Goal: Task Accomplishment & Management: Use online tool/utility

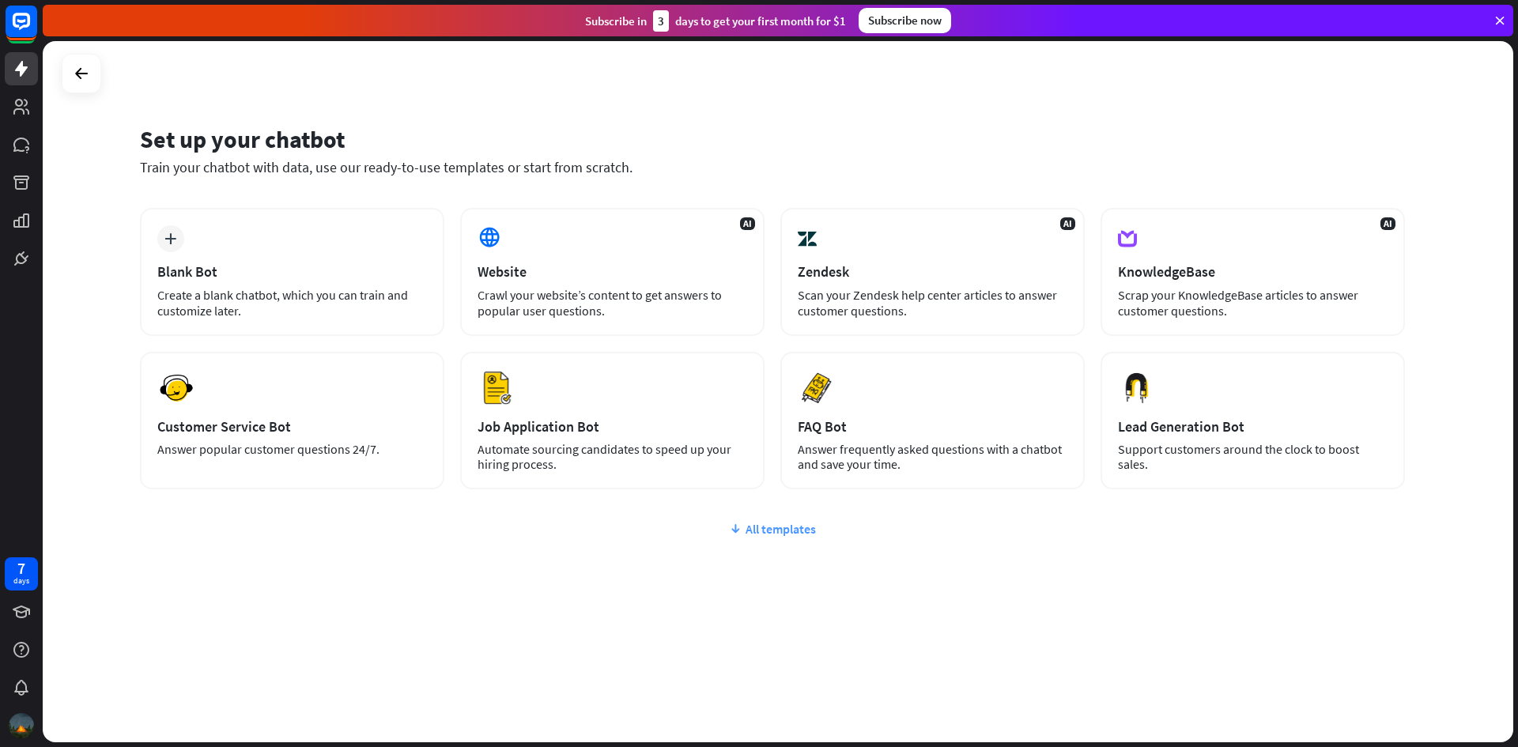
click at [761, 536] on div "All templates" at bounding box center [772, 529] width 1265 height 16
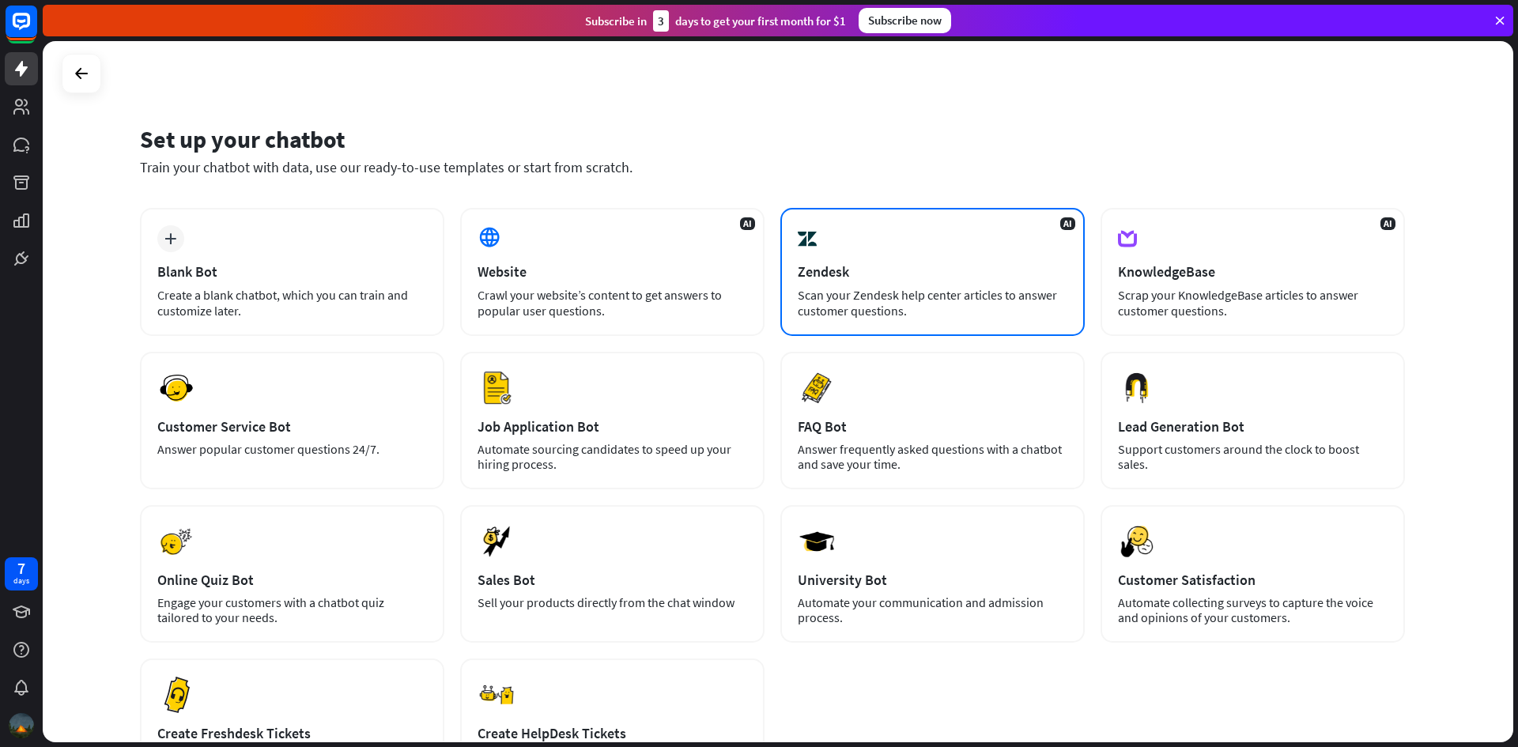
click at [922, 274] on div "Zendesk" at bounding box center [933, 271] width 270 height 18
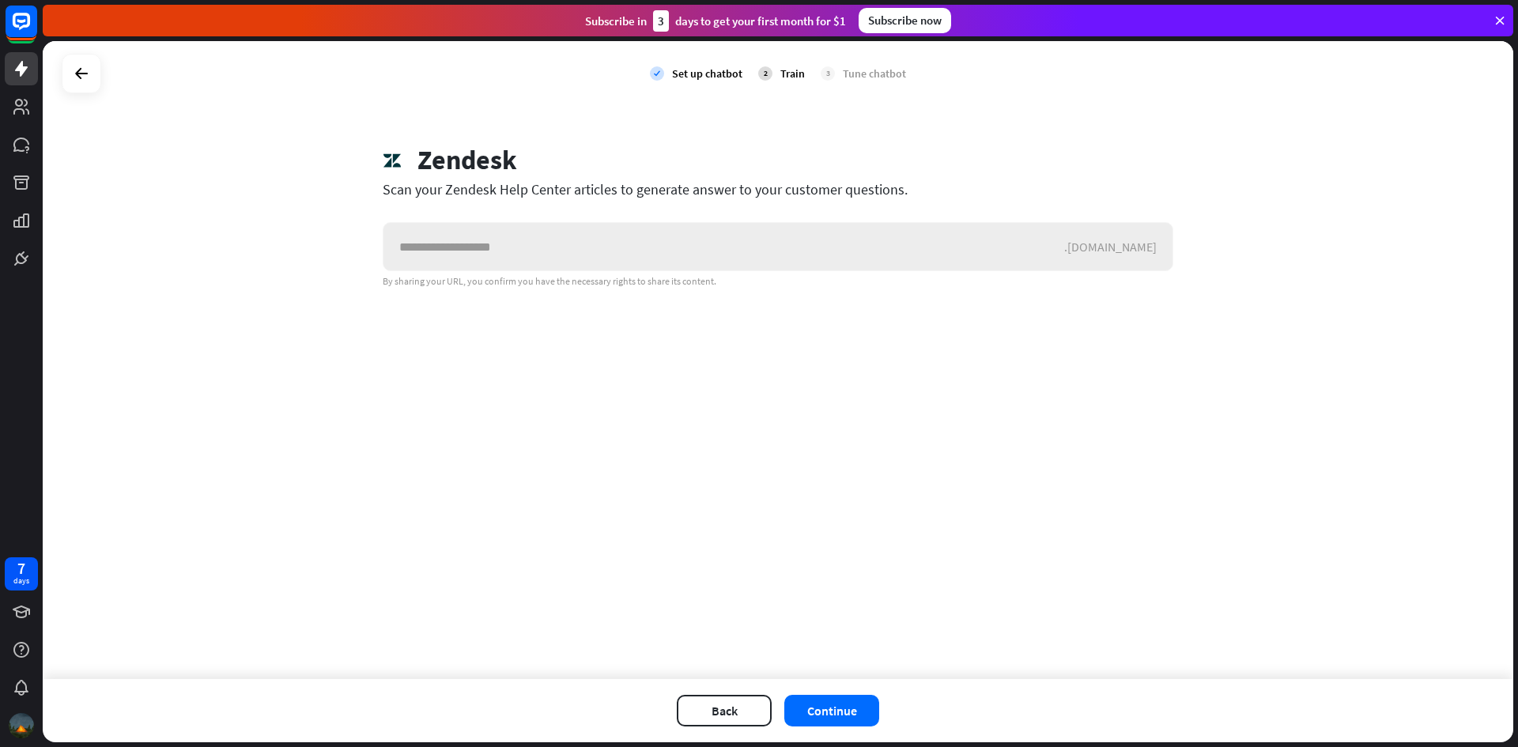
click at [888, 255] on input "text" at bounding box center [723, 246] width 681 height 47
click at [81, 80] on icon at bounding box center [81, 73] width 19 height 19
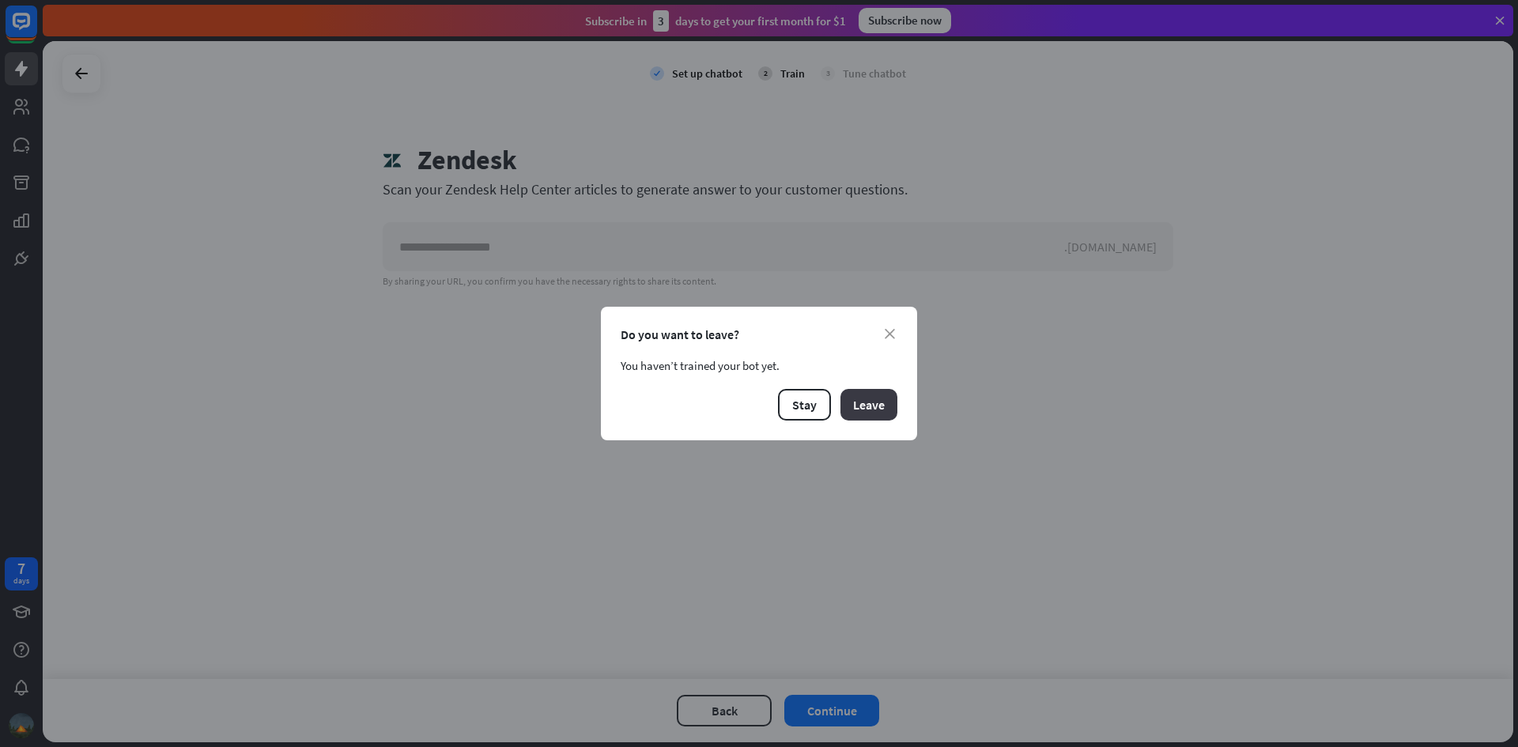
click at [870, 409] on button "Leave" at bounding box center [868, 405] width 57 height 32
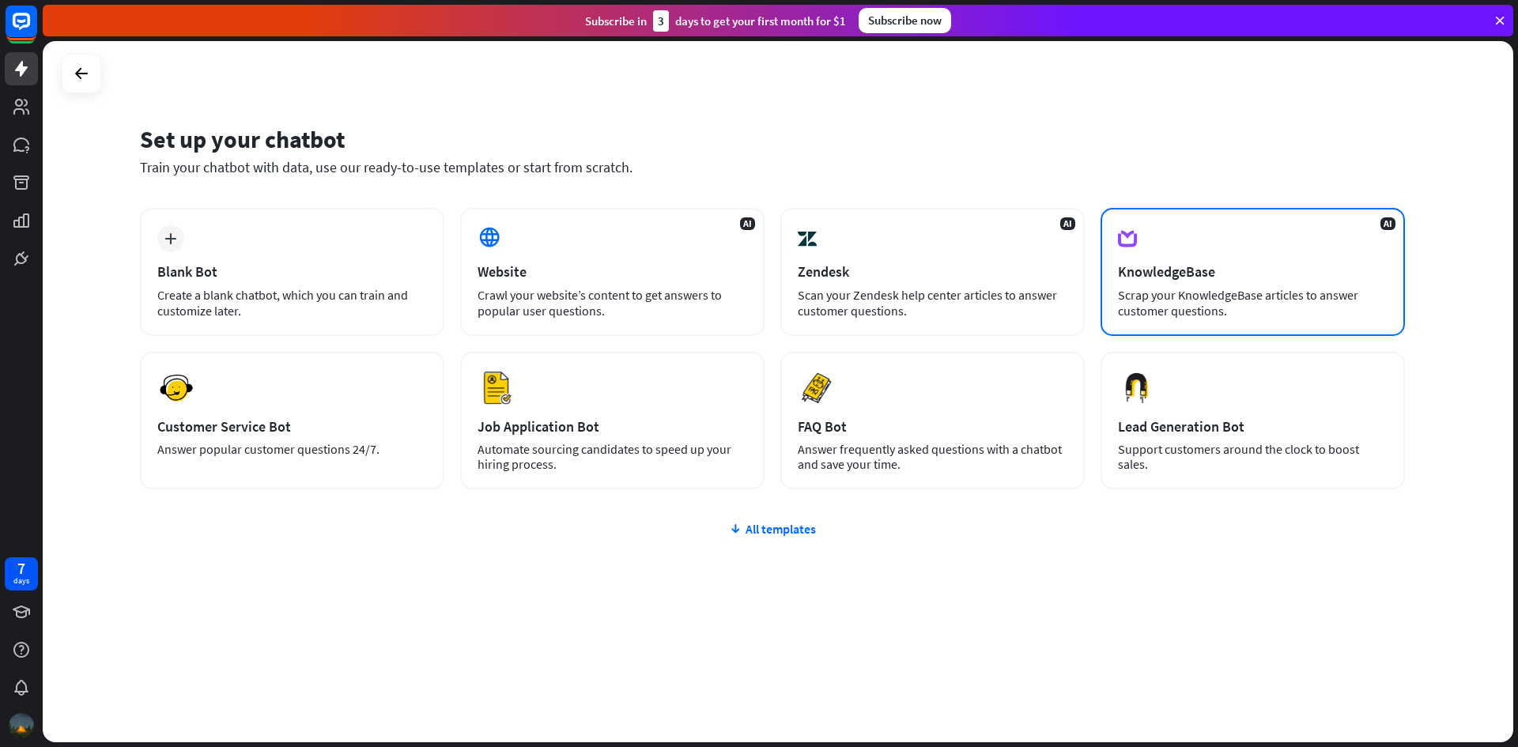
click at [1250, 242] on div "AI KnowledgeBase Scrap your KnowledgeBase articles to answer customer questions." at bounding box center [1252, 272] width 304 height 128
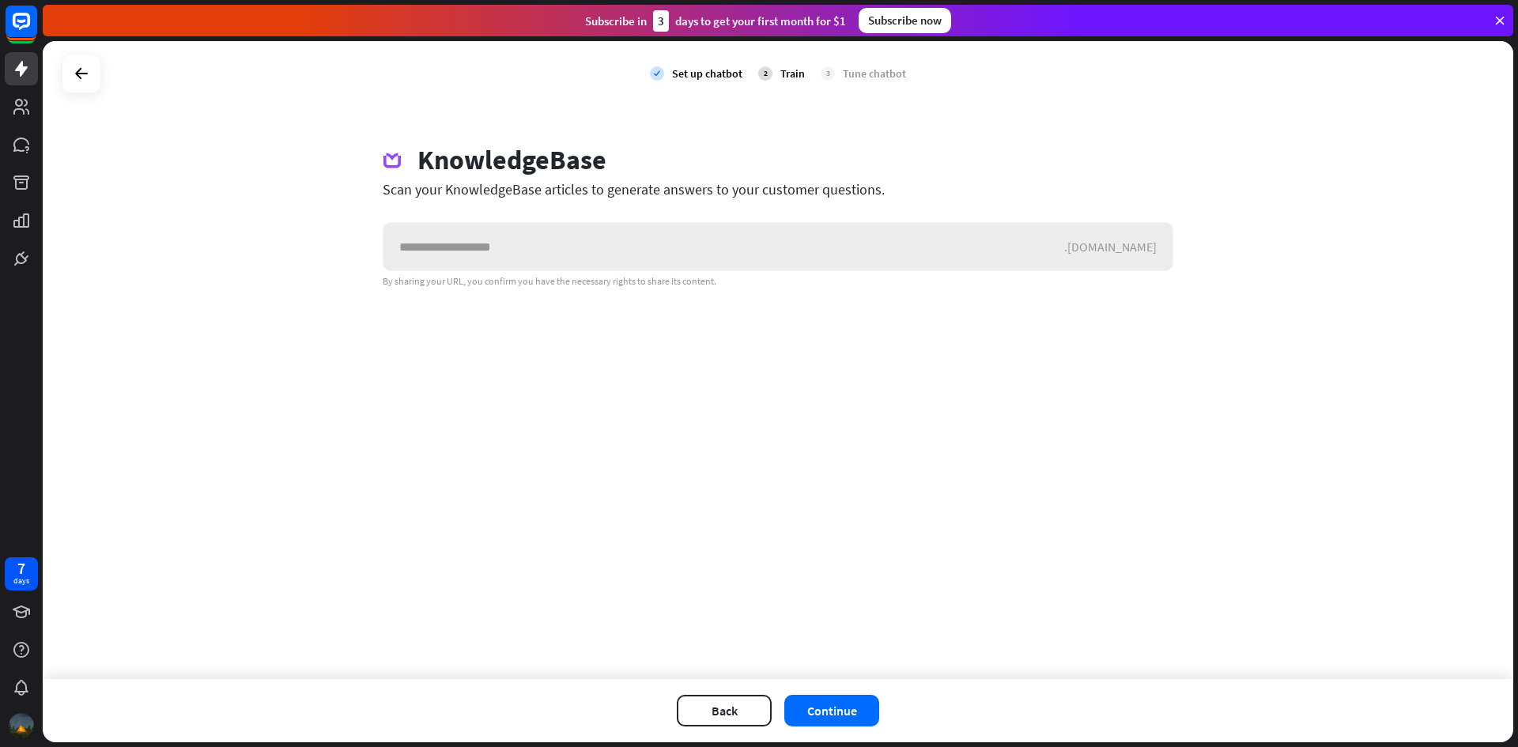
click at [689, 250] on input "text" at bounding box center [723, 246] width 681 height 47
click at [766, 241] on input "text" at bounding box center [723, 246] width 681 height 47
click at [475, 277] on div "By sharing your URL, you confirm you have the necessary rights to share its con…" at bounding box center [778, 281] width 791 height 13
click at [482, 286] on div "By sharing your URL, you confirm you have the necessary rights to share its con…" at bounding box center [778, 281] width 791 height 13
click at [555, 240] on input "text" at bounding box center [723, 246] width 681 height 47
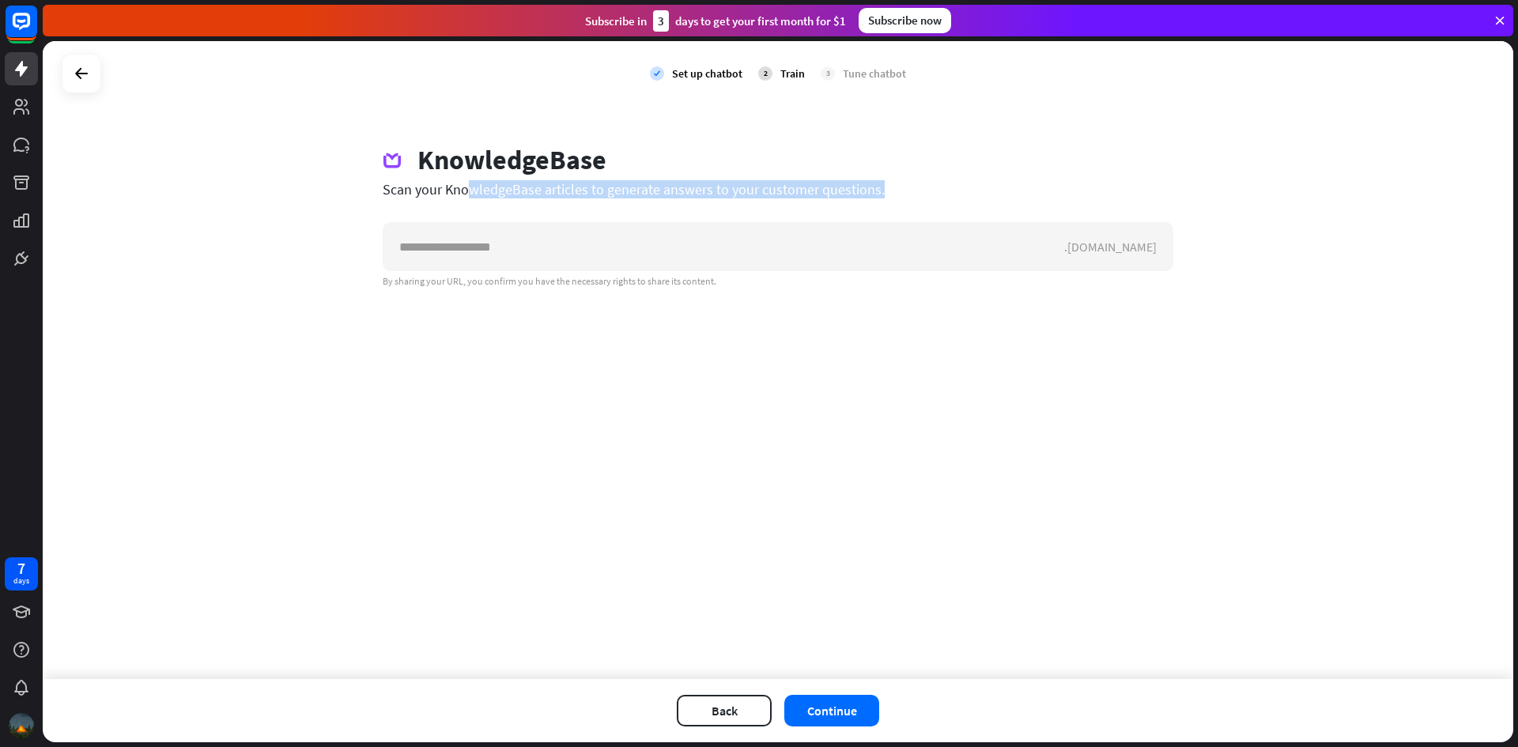
drag, startPoint x: 381, startPoint y: 187, endPoint x: 868, endPoint y: 200, distance: 487.1
click at [868, 200] on div "KnowledgeBase Scan your KnowledgeBase articles to generate answers to your cust…" at bounding box center [778, 216] width 828 height 144
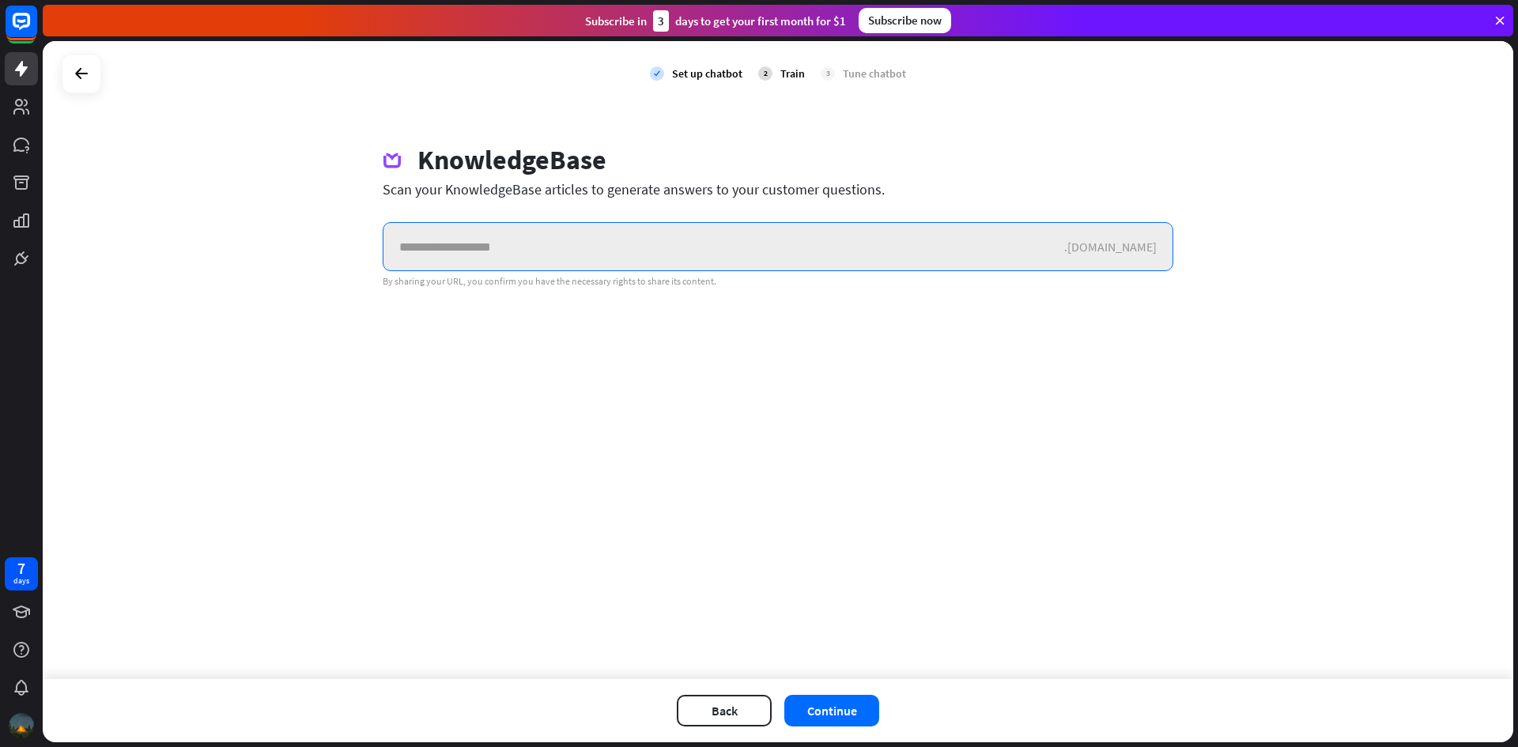
click at [474, 247] on input "text" at bounding box center [723, 246] width 681 height 47
paste input "**********"
type input "**********"
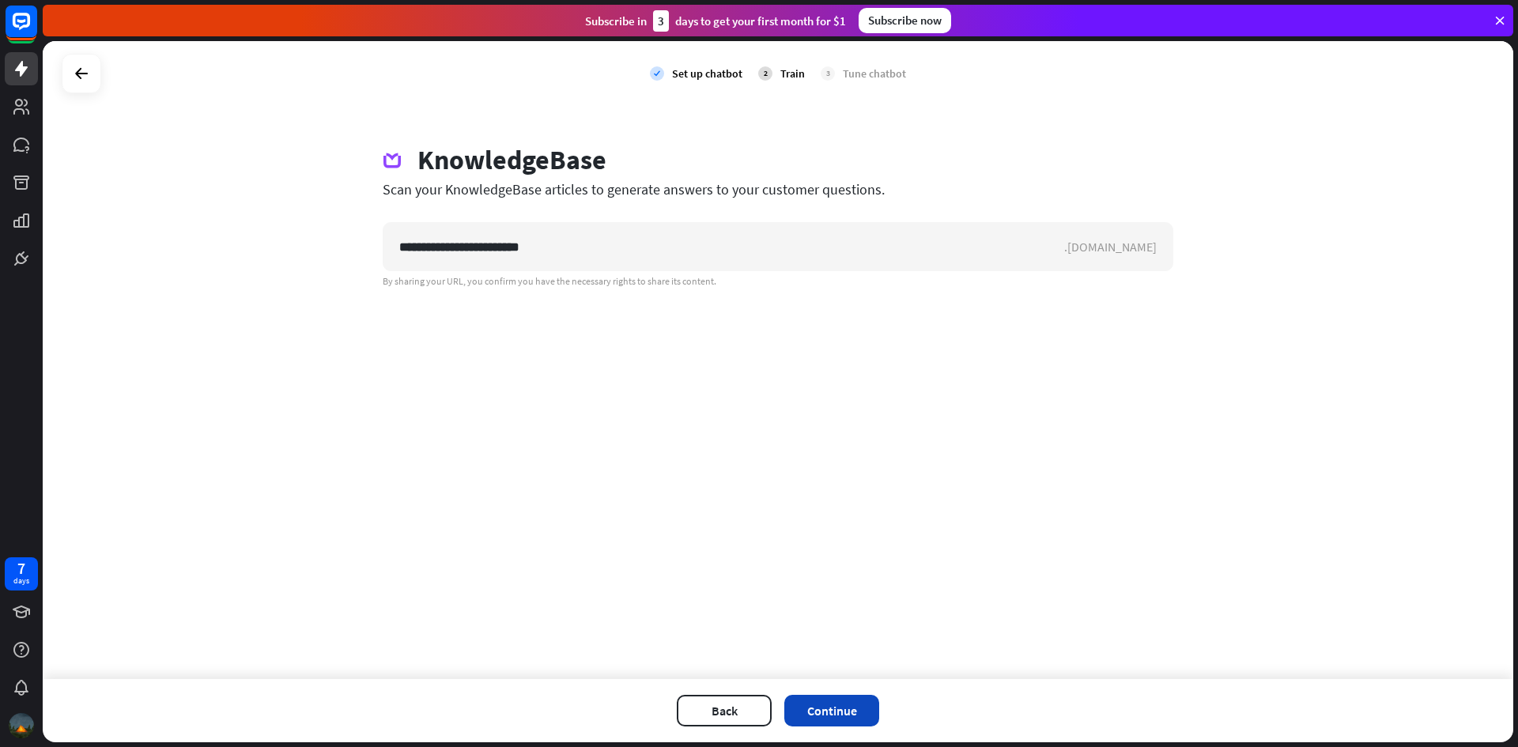
click at [843, 719] on button "Continue" at bounding box center [831, 711] width 95 height 32
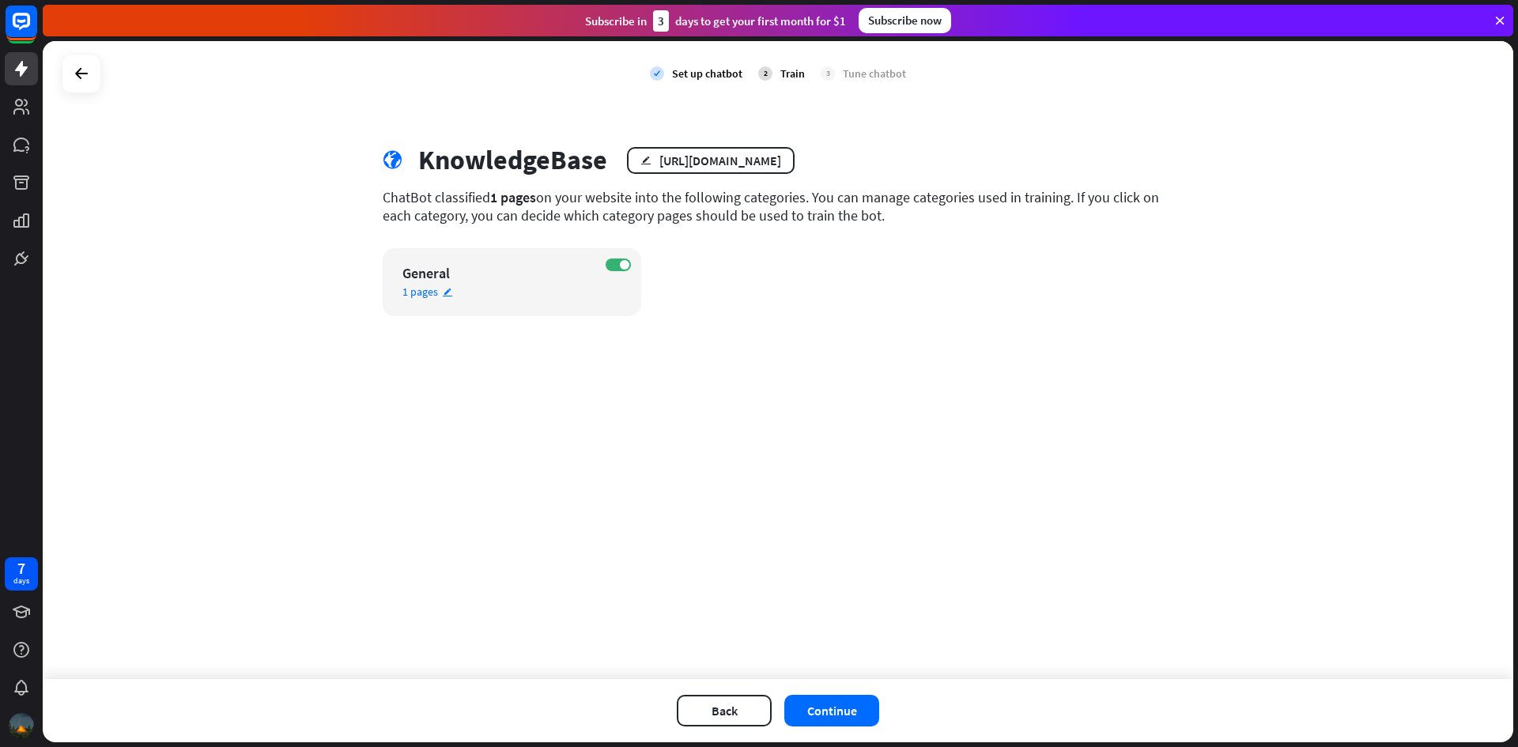
click at [442, 294] on icon "edit" at bounding box center [447, 292] width 11 height 10
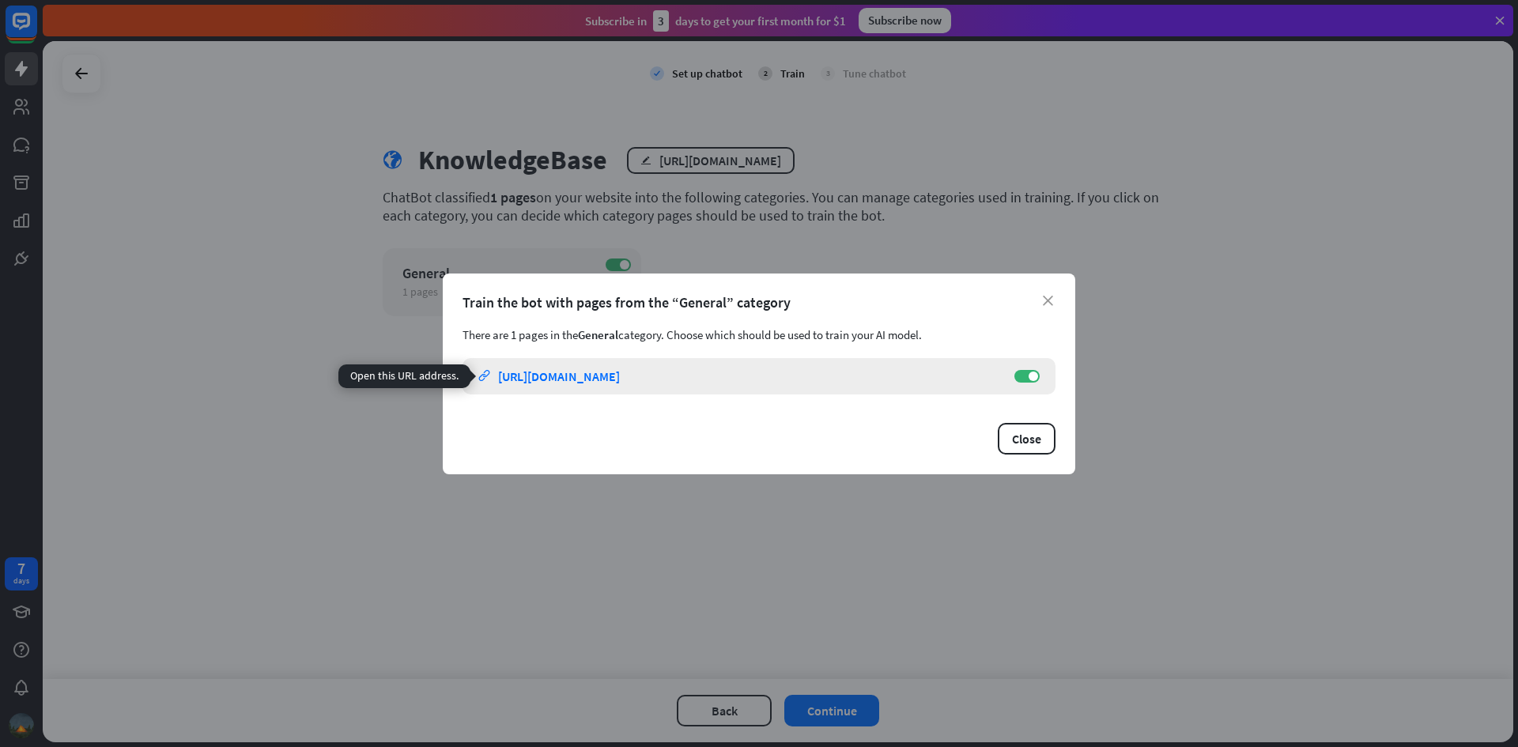
click at [794, 375] on link "link [URL][DOMAIN_NAME]" at bounding box center [738, 376] width 520 height 36
click at [1035, 440] on button "Close" at bounding box center [1027, 439] width 58 height 32
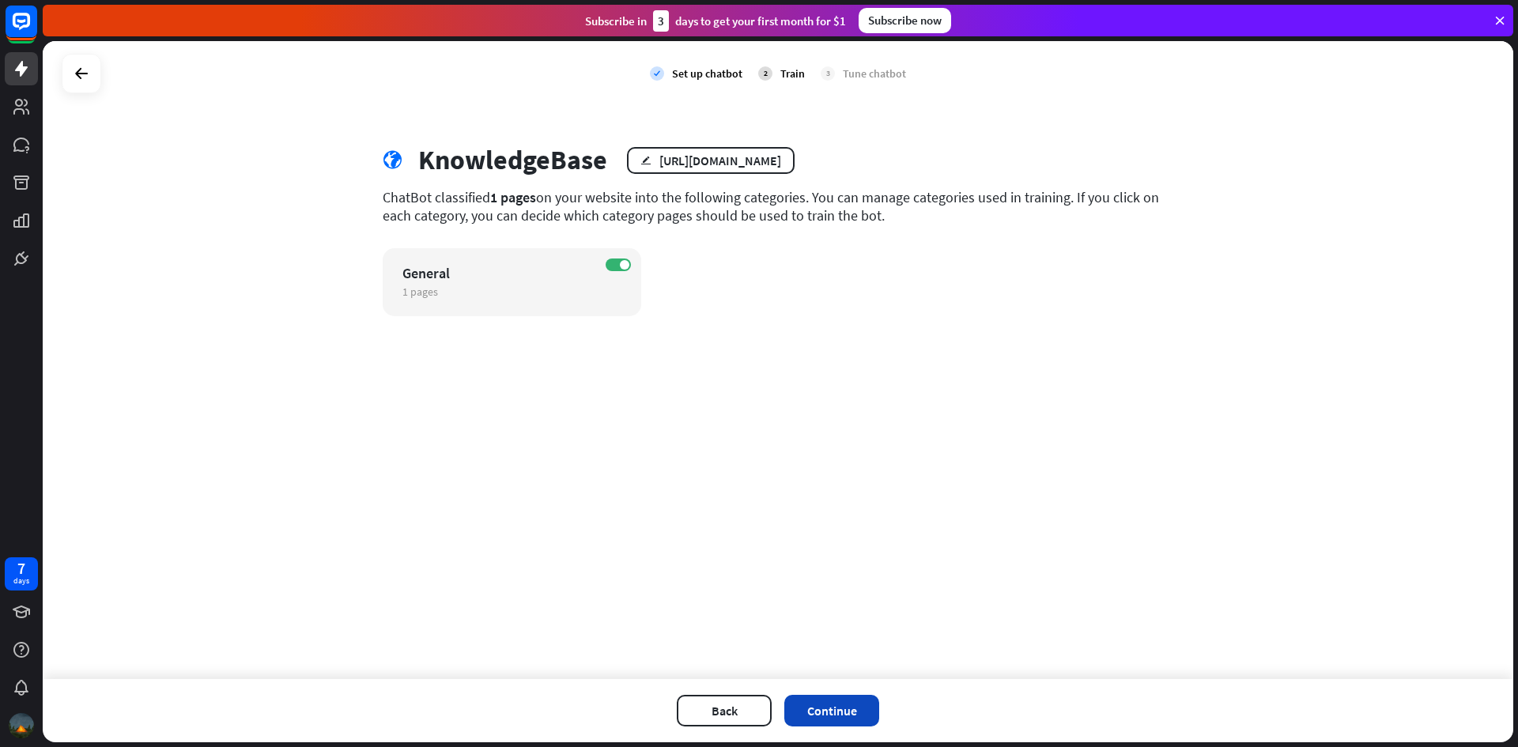
click at [856, 707] on button "Continue" at bounding box center [831, 711] width 95 height 32
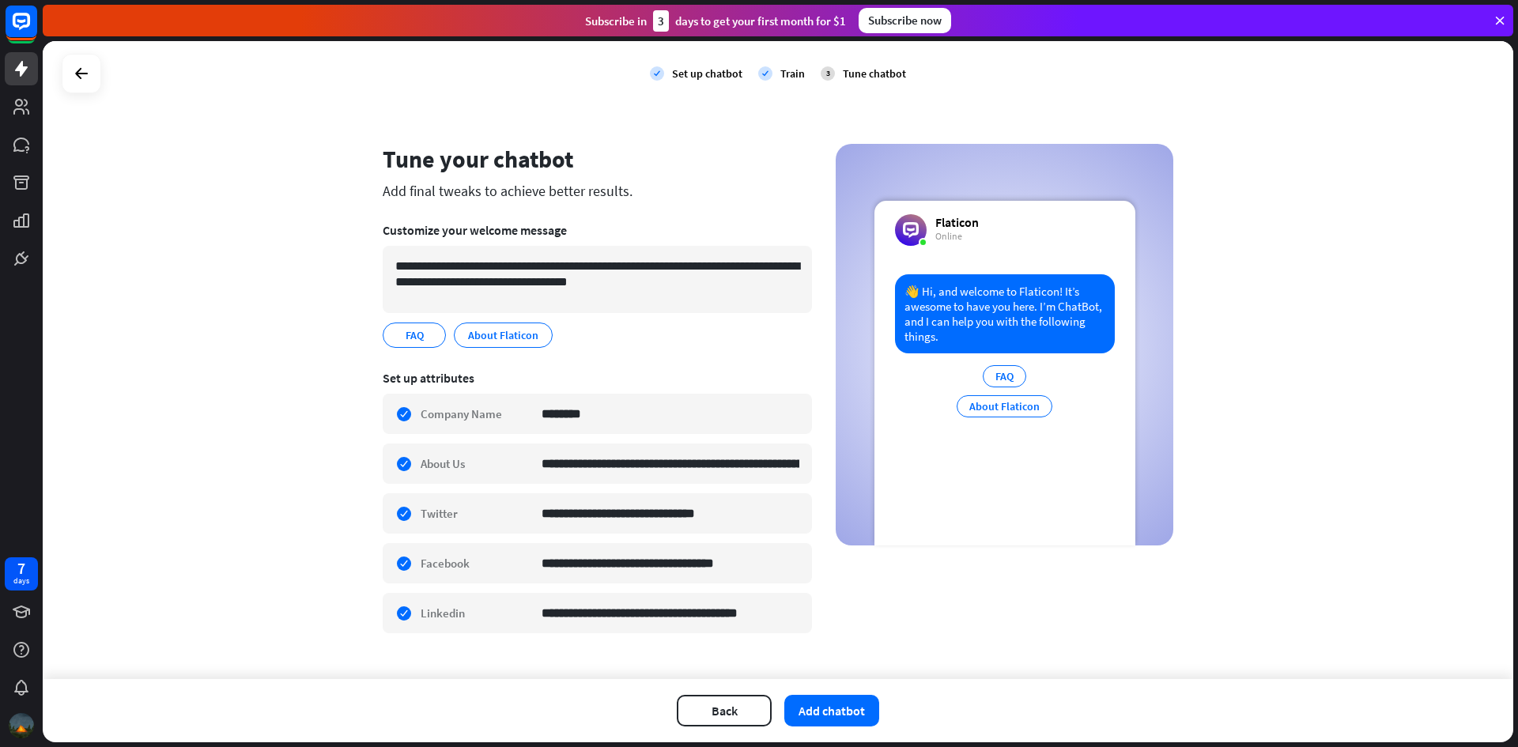
scroll to position [25, 0]
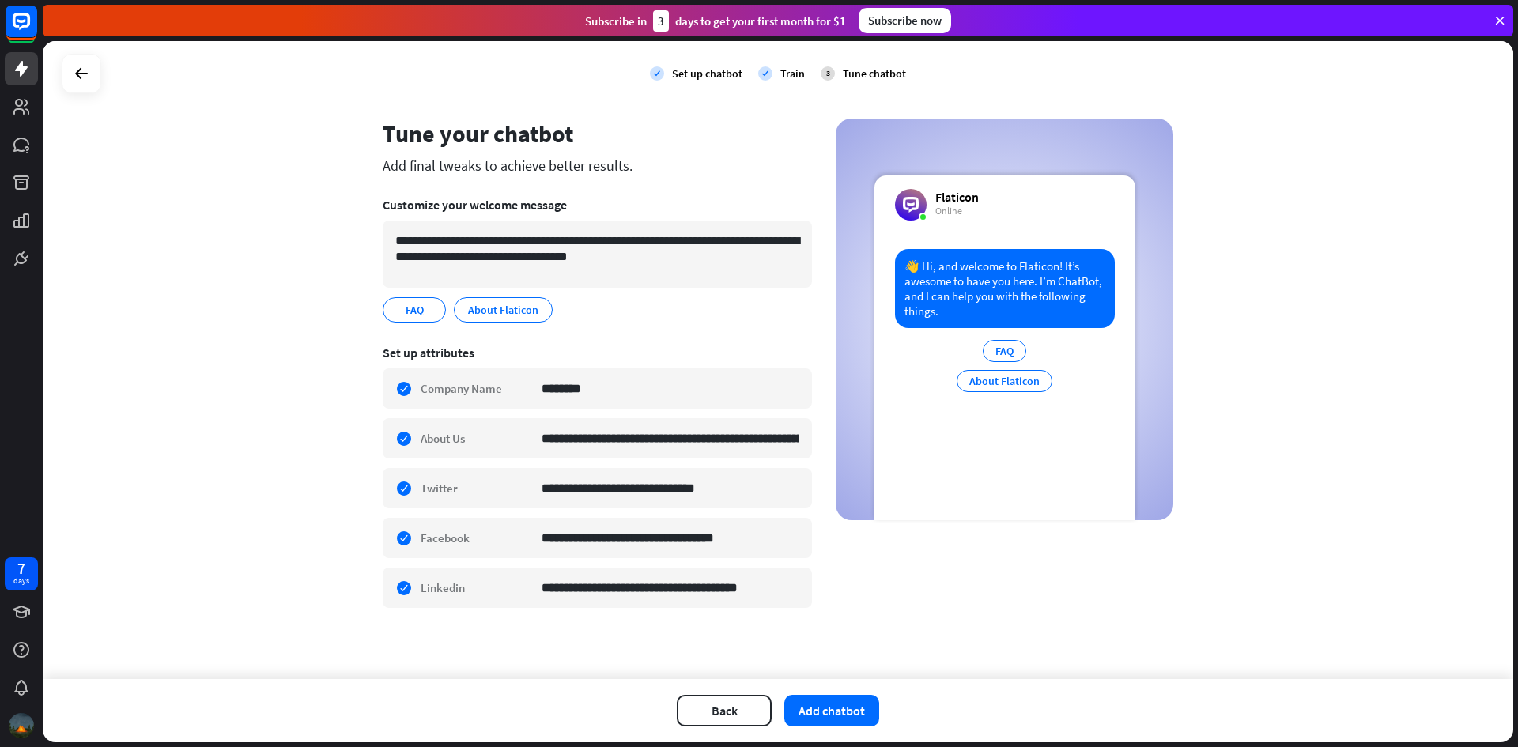
click at [1009, 352] on div "FAQ" at bounding box center [1004, 351] width 43 height 22
click at [991, 383] on div "About Flaticon" at bounding box center [1005, 381] width 96 height 22
click at [820, 300] on div "**********" at bounding box center [778, 374] width 791 height 510
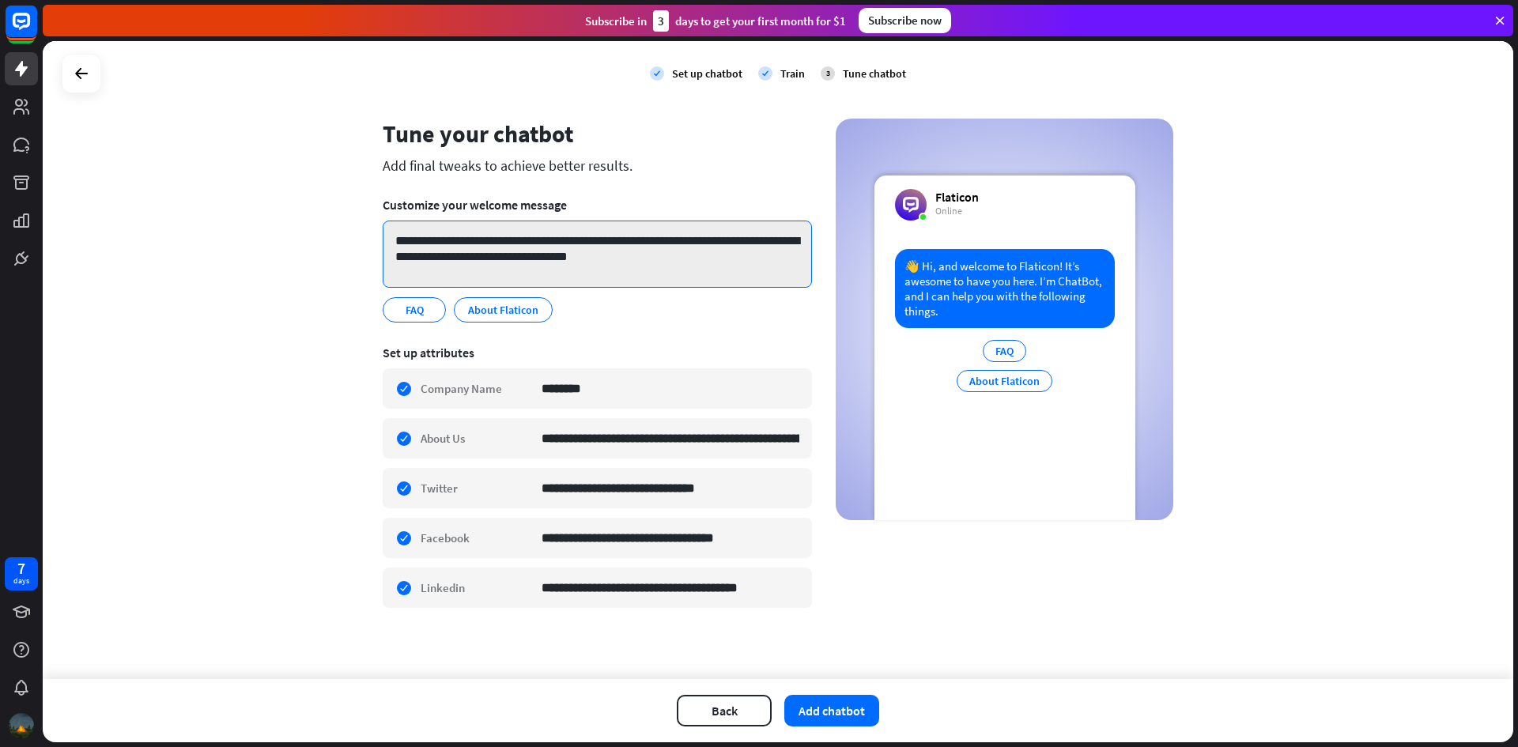
click at [651, 255] on textarea "**********" at bounding box center [597, 254] width 429 height 67
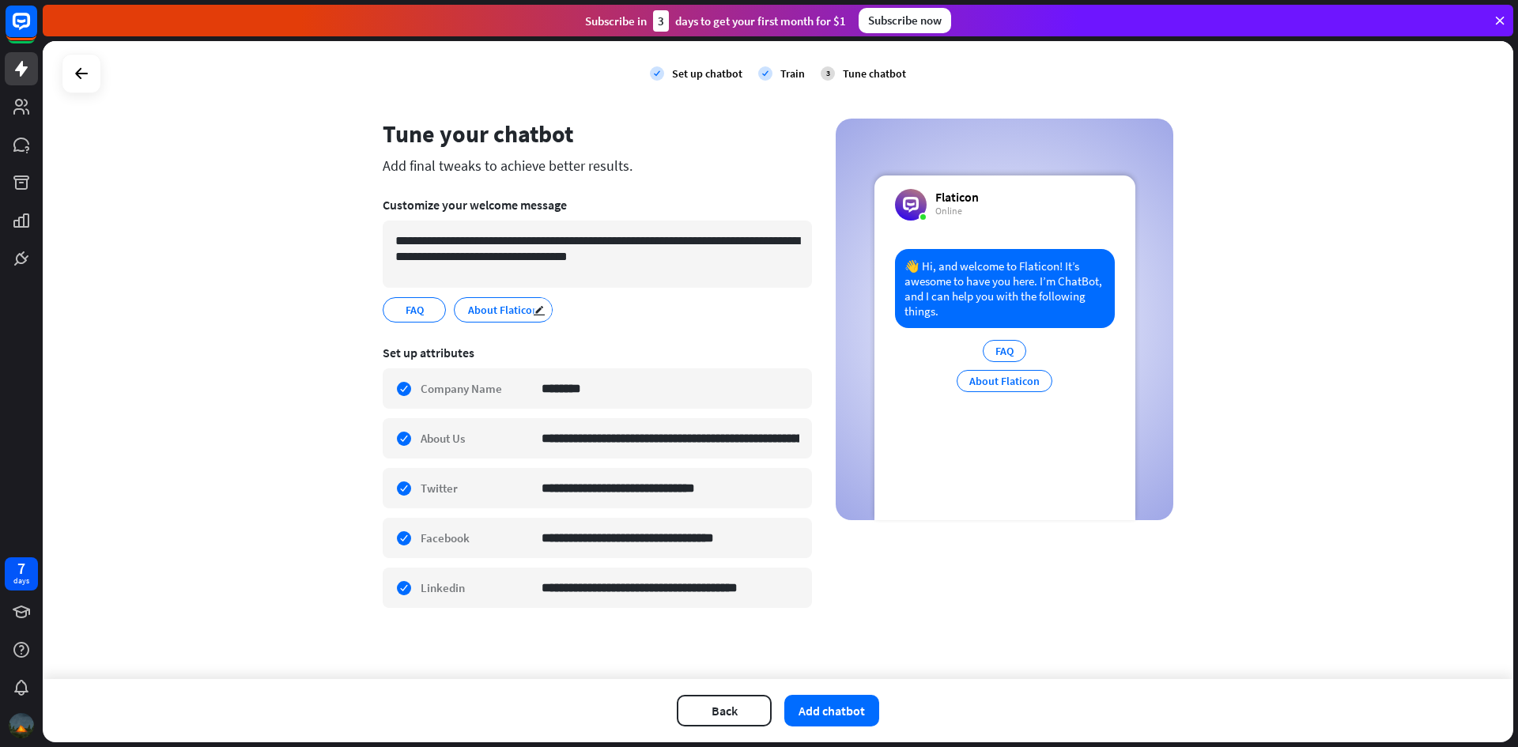
click at [505, 315] on span "About Flaticon" at bounding box center [503, 309] width 74 height 17
click at [404, 313] on span "FAQ" at bounding box center [414, 309] width 21 height 17
click at [411, 307] on span "FAQ" at bounding box center [414, 309] width 21 height 17
click at [426, 309] on icon "edit" at bounding box center [432, 310] width 13 height 12
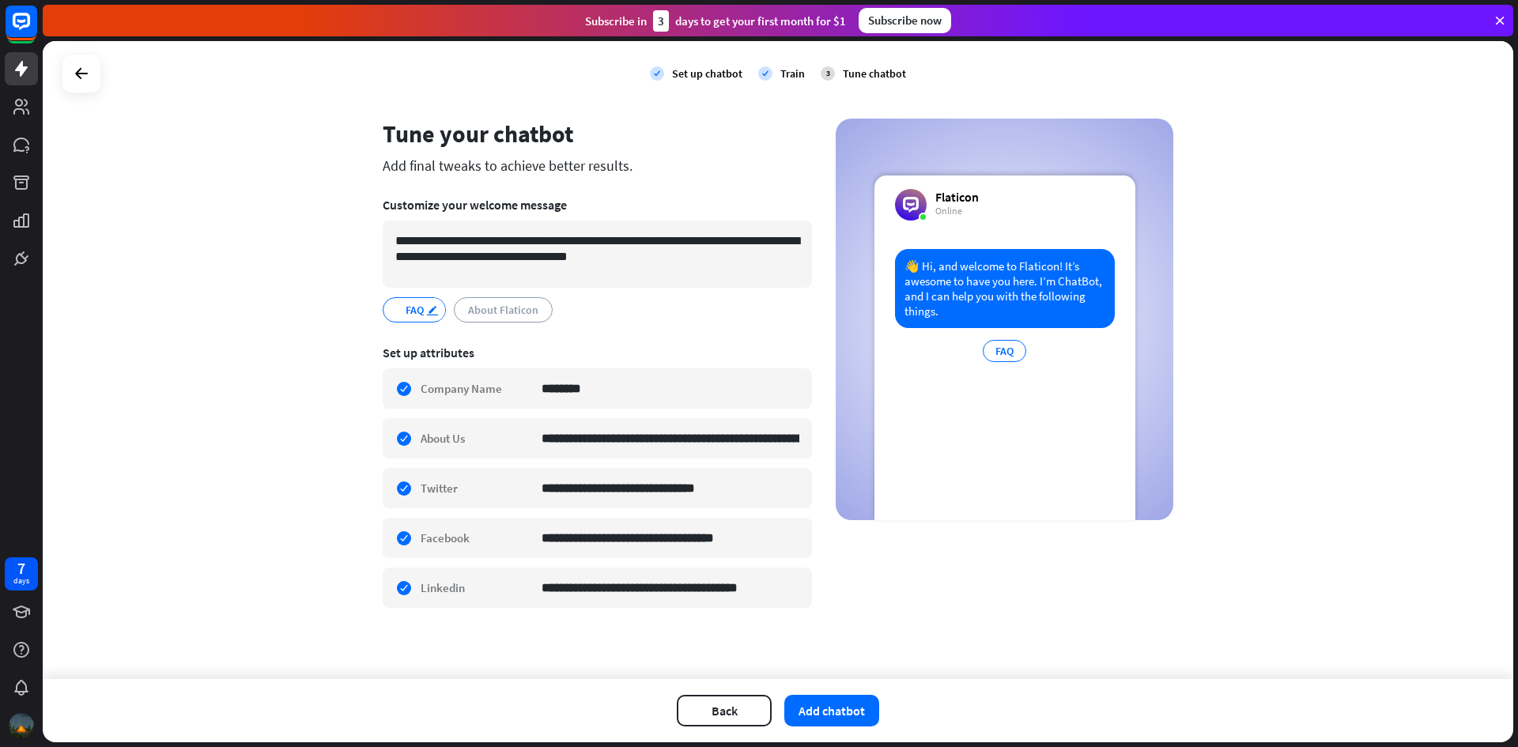
click at [426, 309] on icon "edit" at bounding box center [432, 310] width 13 height 12
click at [473, 307] on span "About Flaticon" at bounding box center [503, 309] width 74 height 17
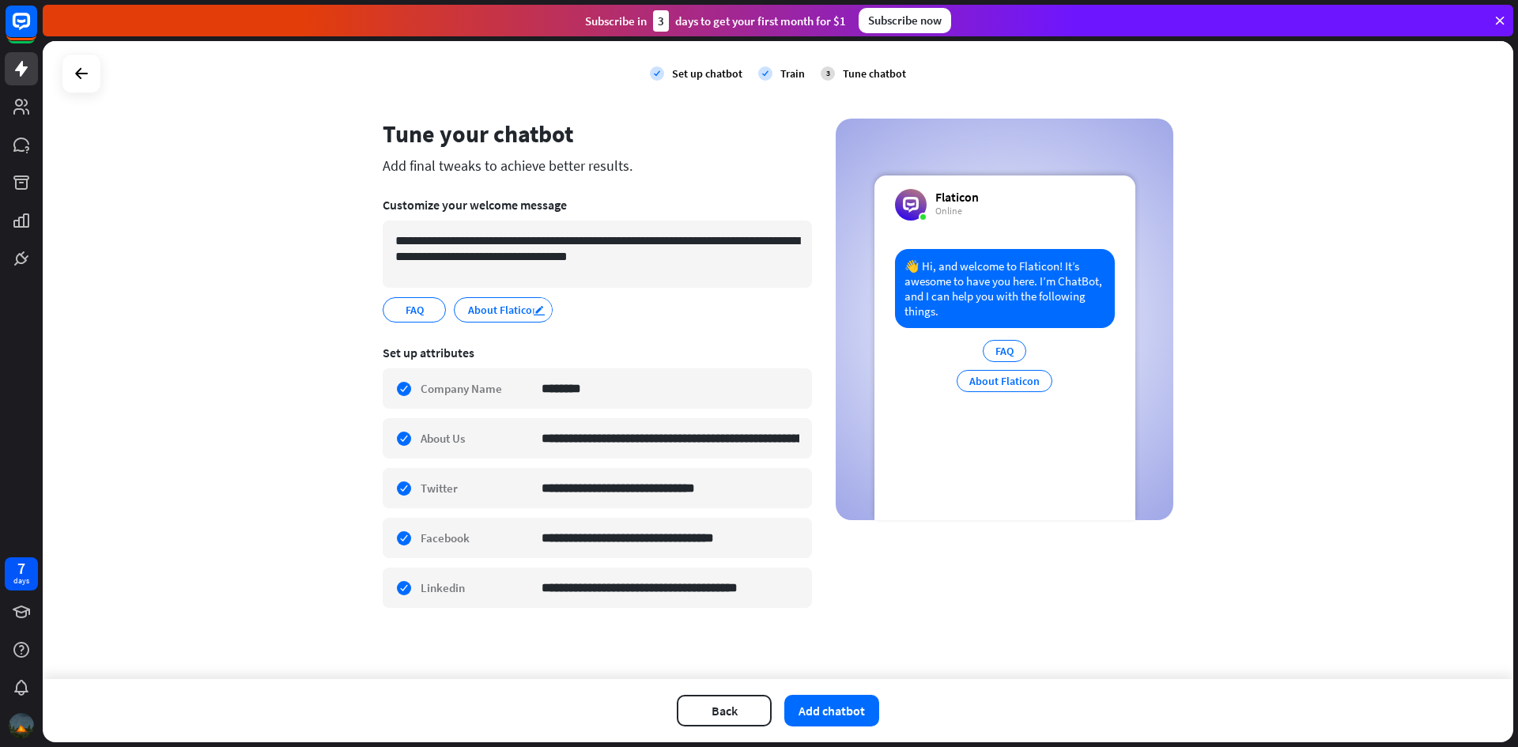
click at [533, 308] on icon "edit" at bounding box center [539, 310] width 13 height 12
click at [536, 308] on icon "edit" at bounding box center [539, 310] width 13 height 12
click at [541, 308] on icon "edit" at bounding box center [547, 310] width 13 height 12
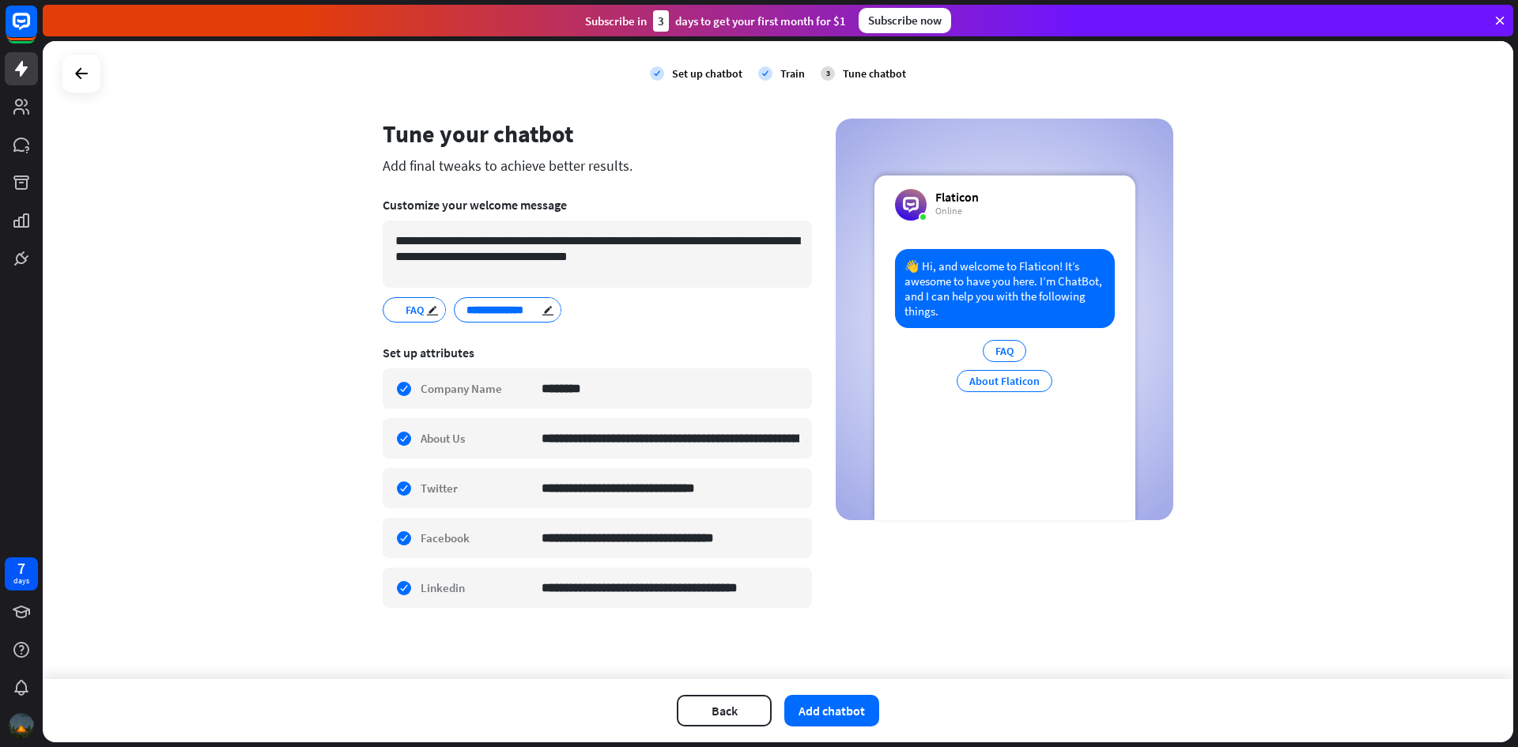
click at [406, 311] on span "FAQ" at bounding box center [414, 309] width 21 height 17
click at [405, 311] on span "FAQ" at bounding box center [414, 309] width 21 height 17
click at [636, 307] on div "FAQ edit About Flaticon edit" at bounding box center [597, 309] width 429 height 25
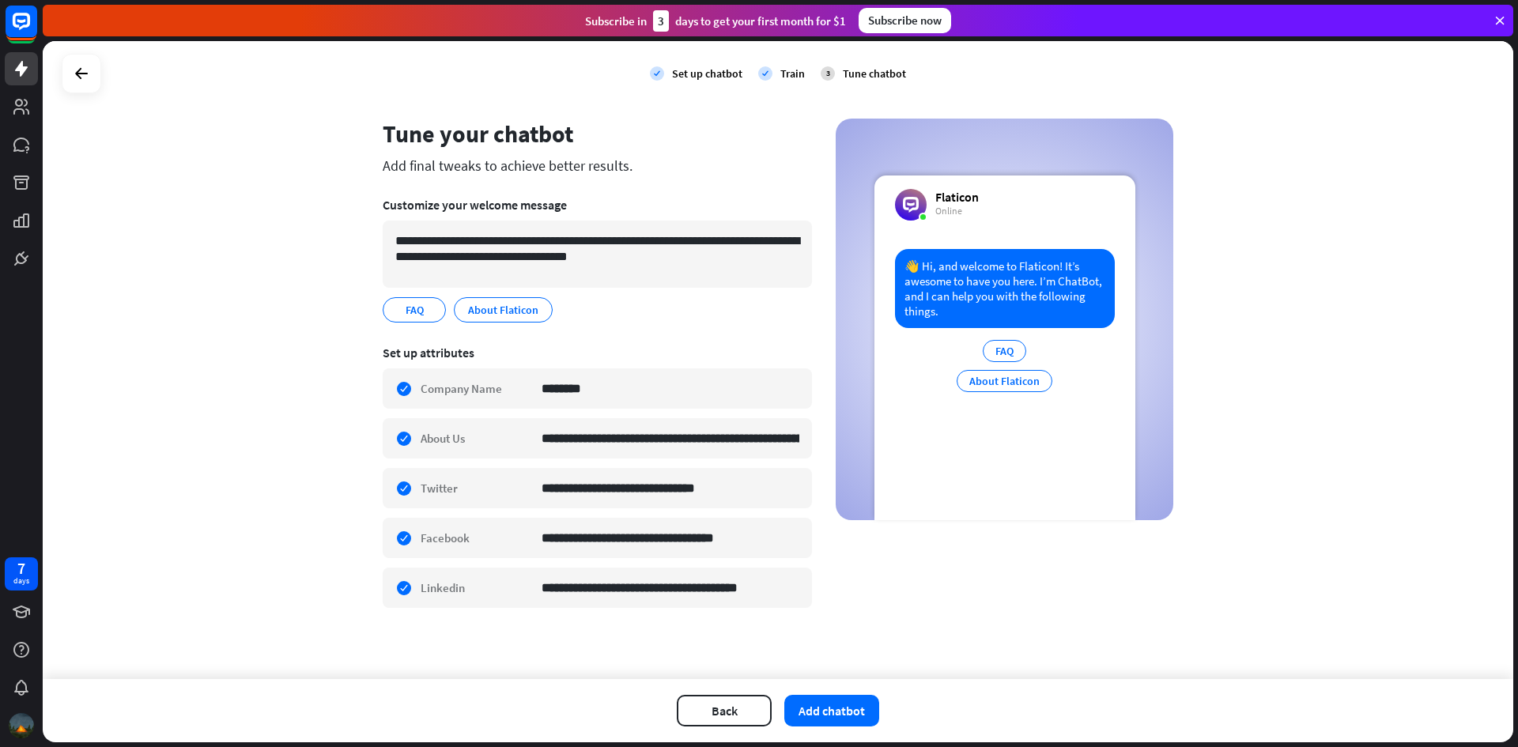
click at [635, 305] on div "FAQ edit About Flaticon edit" at bounding box center [597, 309] width 429 height 25
click at [827, 708] on button "Add chatbot" at bounding box center [831, 711] width 95 height 32
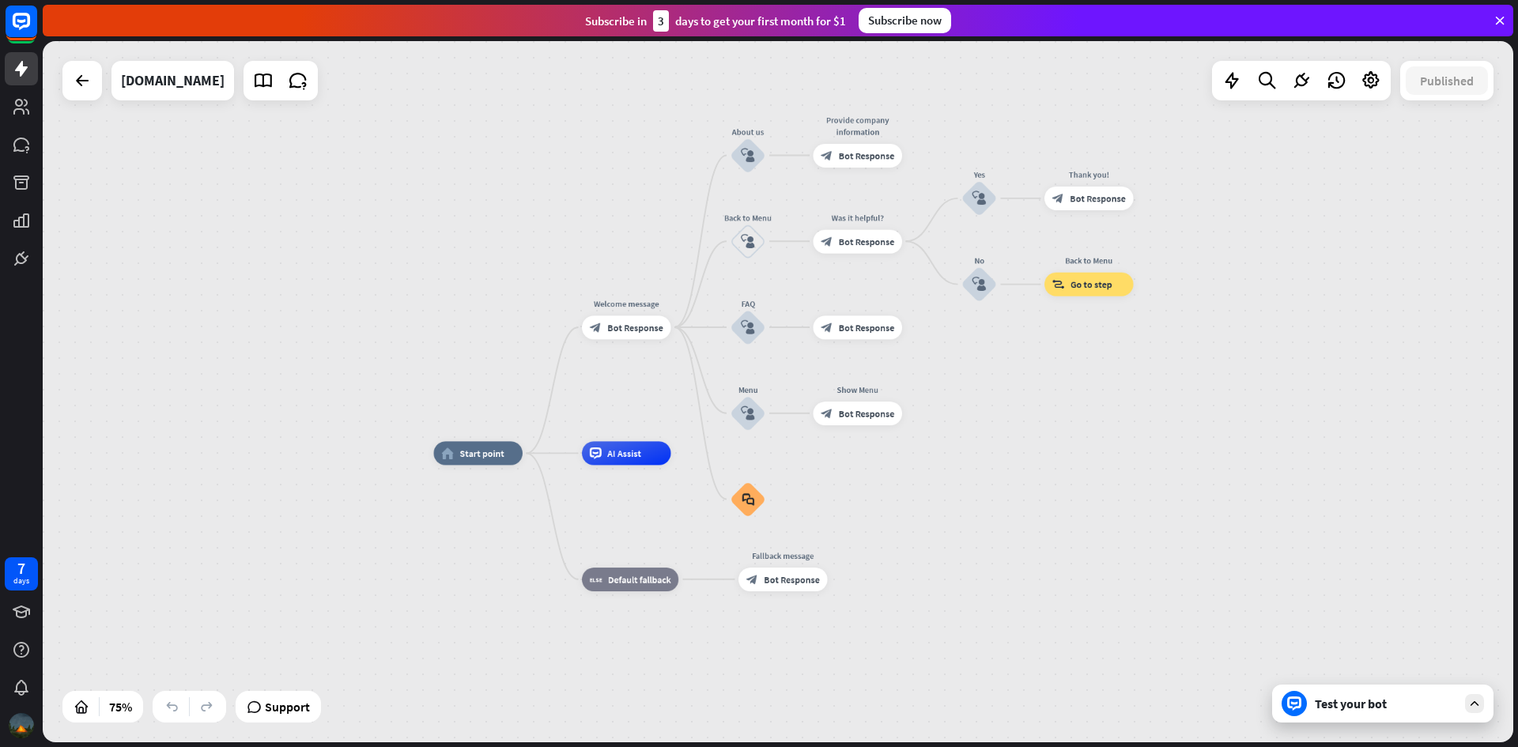
drag, startPoint x: 993, startPoint y: 341, endPoint x: 971, endPoint y: 402, distance: 64.0
click at [971, 402] on div "home_2 Start point Welcome message block_bot_response Bot Response About us blo…" at bounding box center [778, 391] width 1470 height 701
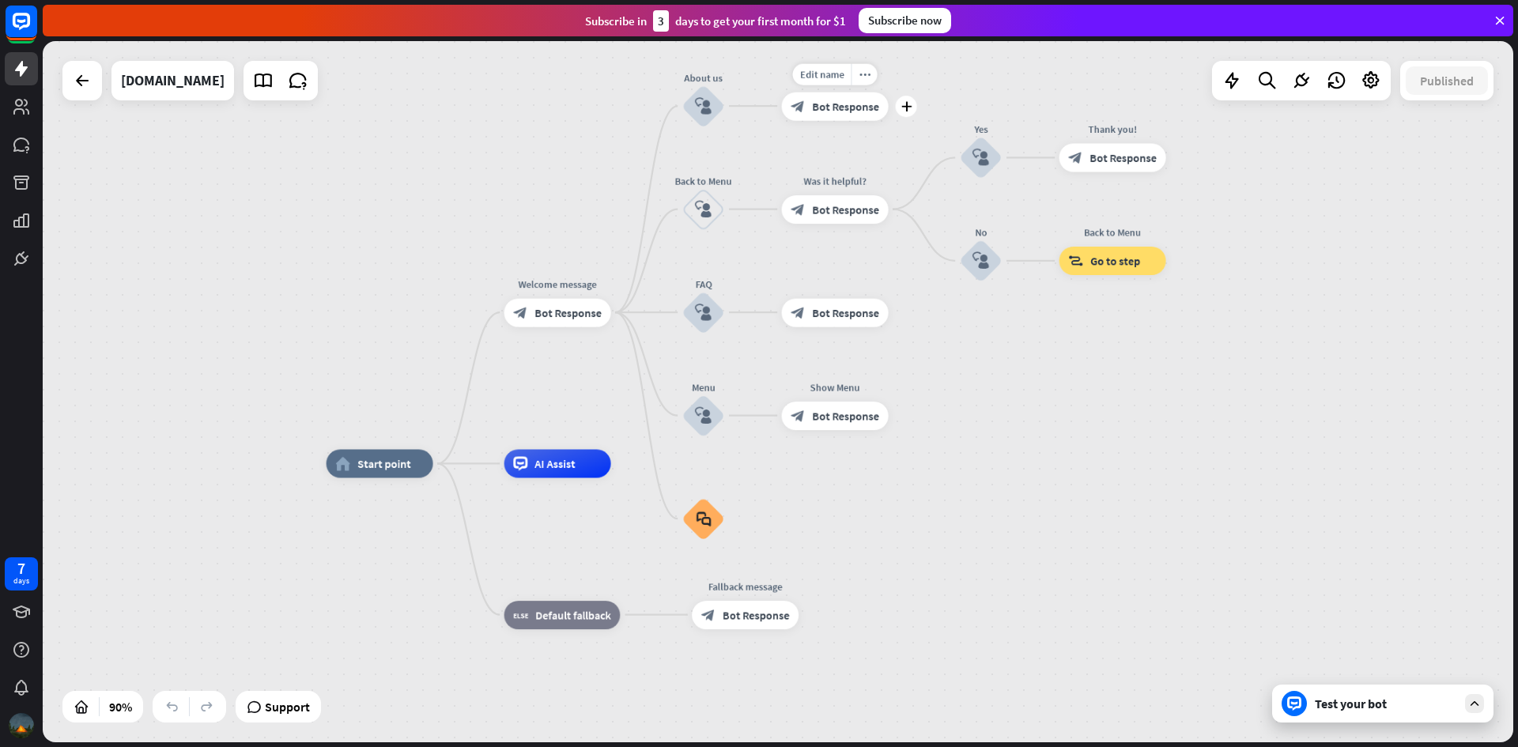
click at [828, 119] on div "block_bot_response Bot Response" at bounding box center [835, 106] width 107 height 28
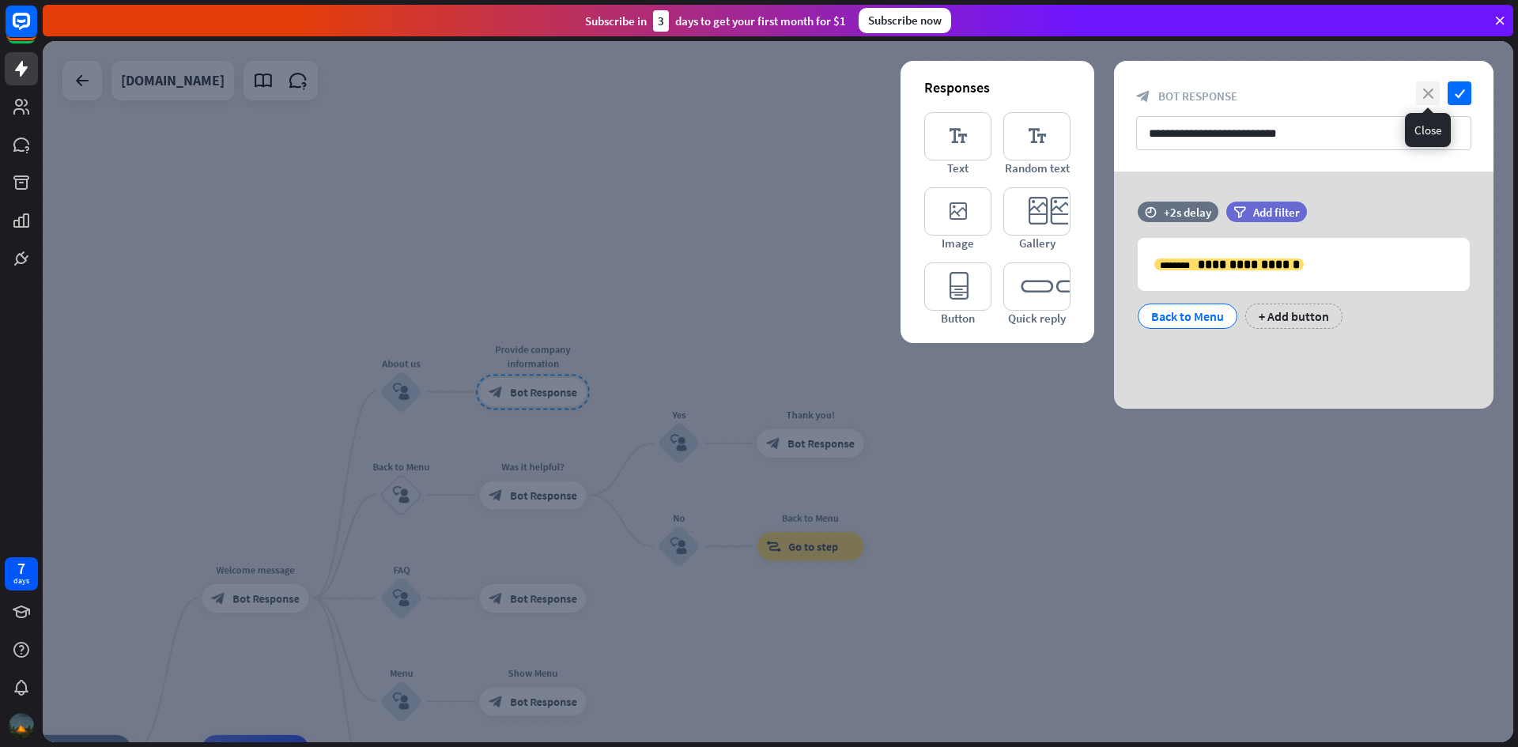
click at [1432, 89] on icon "close" at bounding box center [1428, 93] width 24 height 24
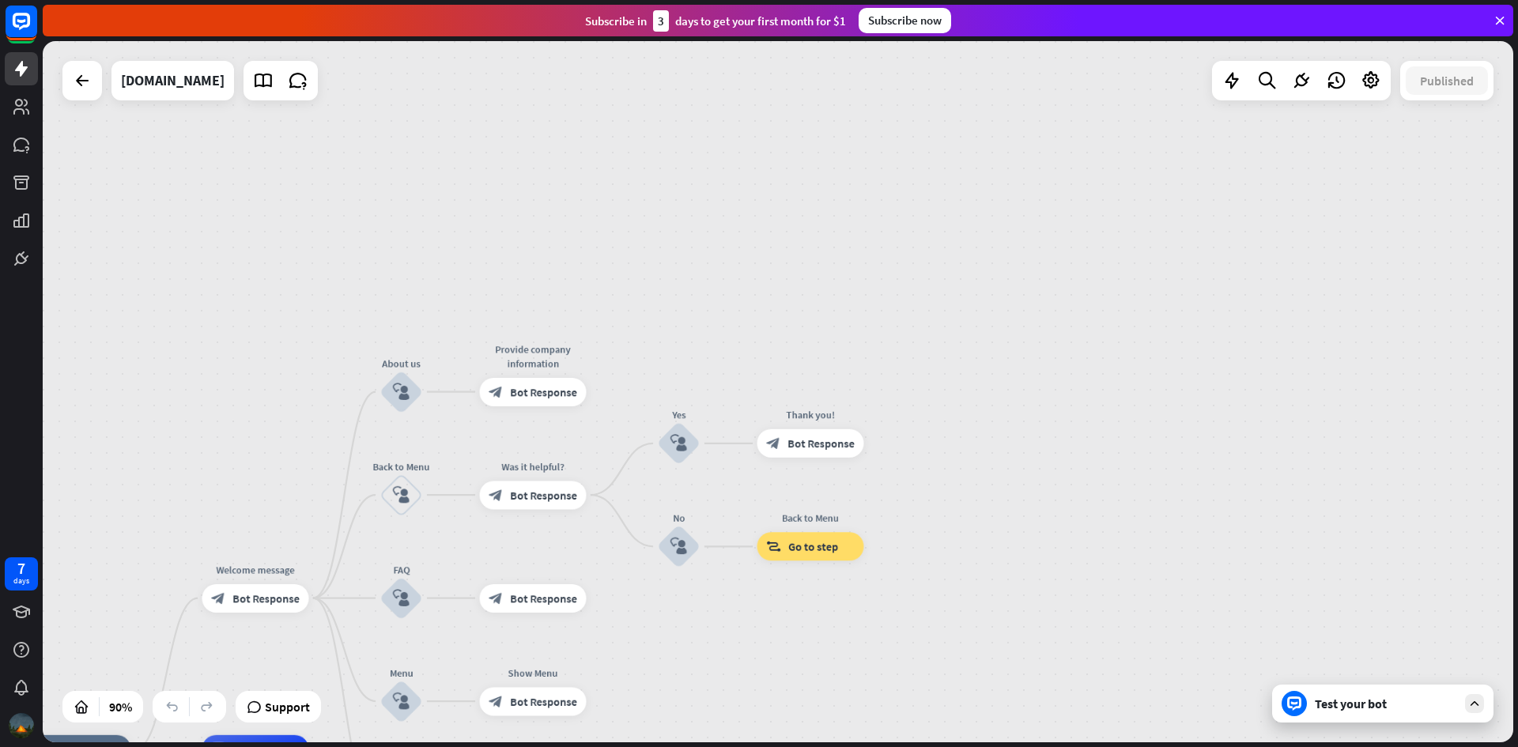
click at [667, 164] on div "home_2 Start point Welcome message block_bot_response Bot Response About us blo…" at bounding box center [778, 391] width 1470 height 701
click at [24, 72] on icon at bounding box center [21, 69] width 13 height 16
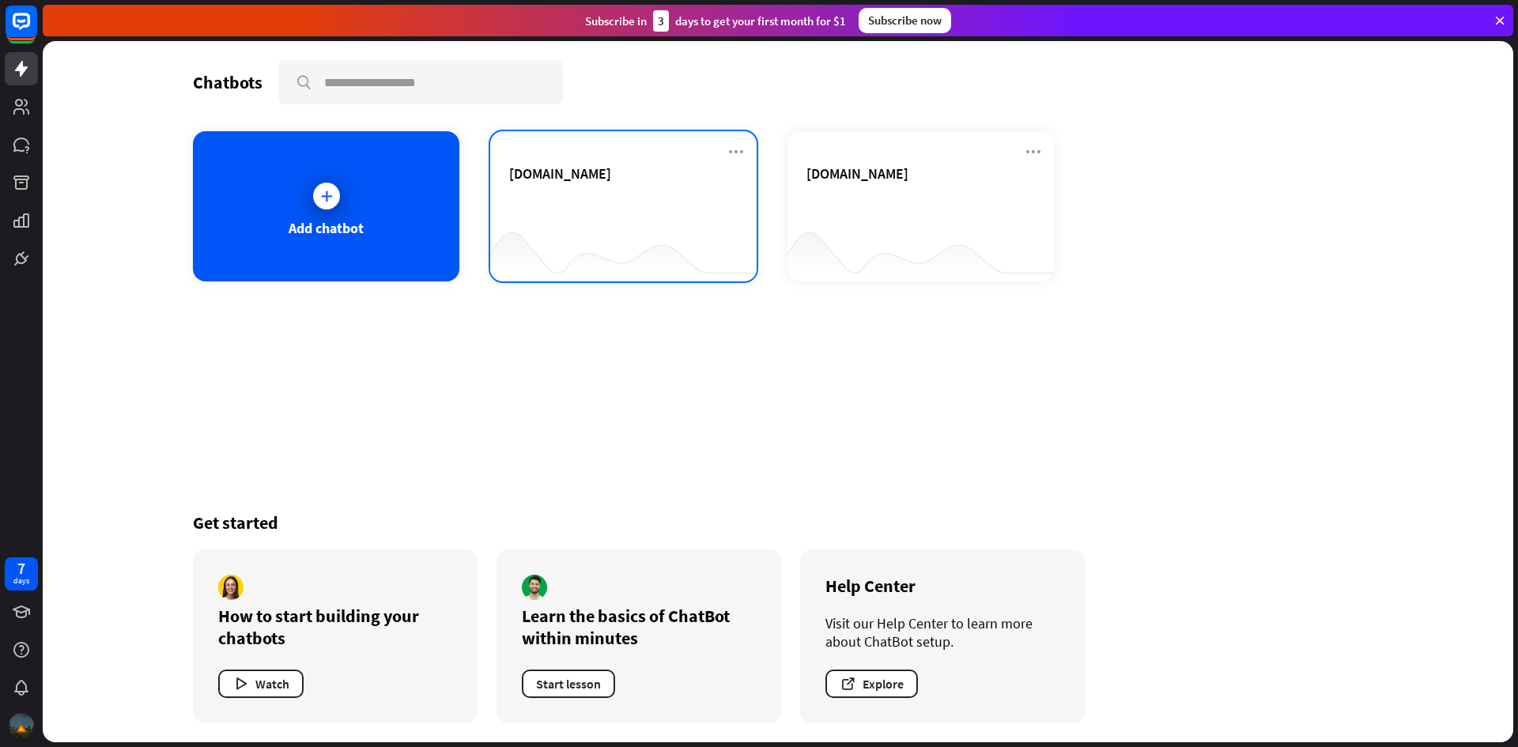
click at [557, 195] on div "[DOMAIN_NAME]" at bounding box center [623, 191] width 228 height 55
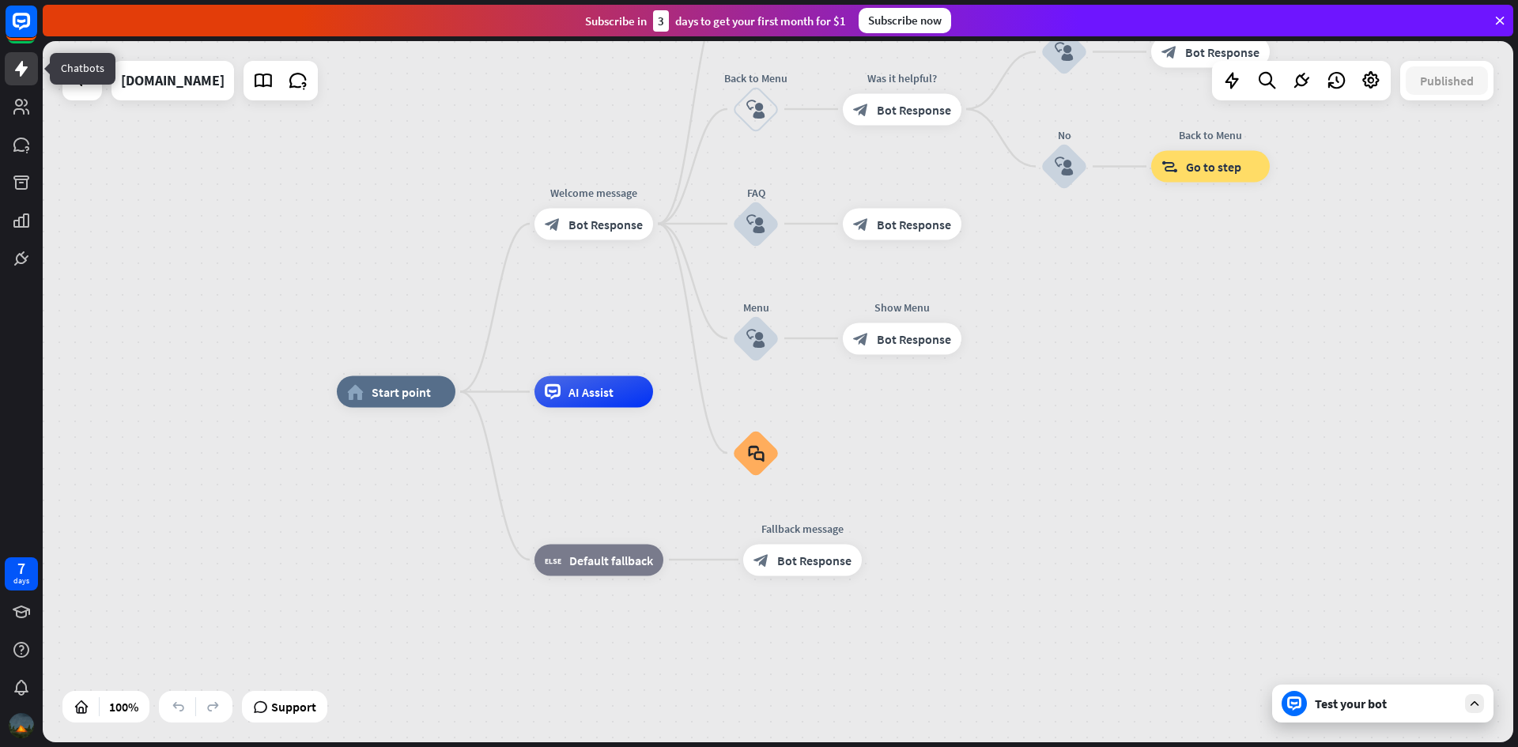
click at [28, 66] on icon at bounding box center [21, 68] width 19 height 19
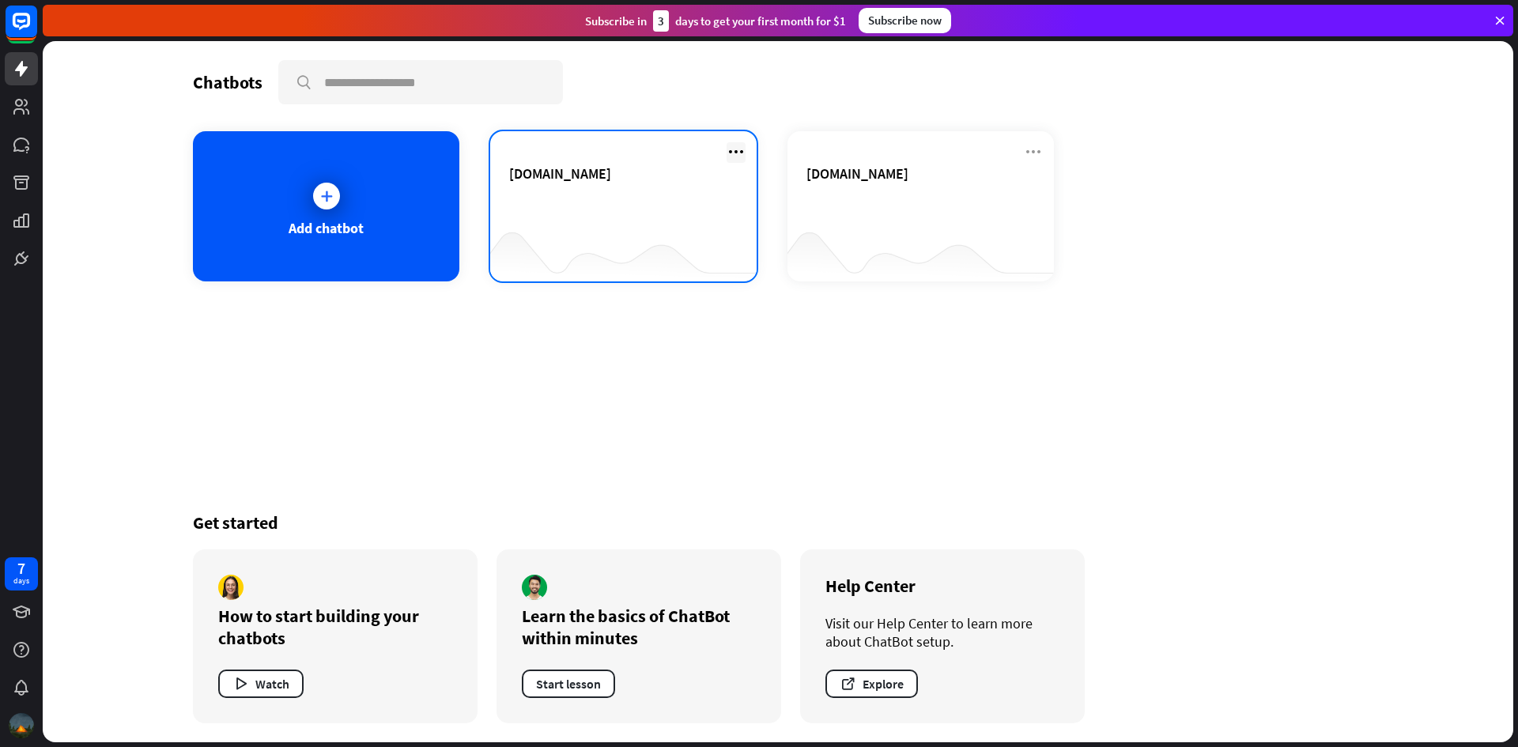
click at [732, 147] on icon at bounding box center [735, 151] width 19 height 19
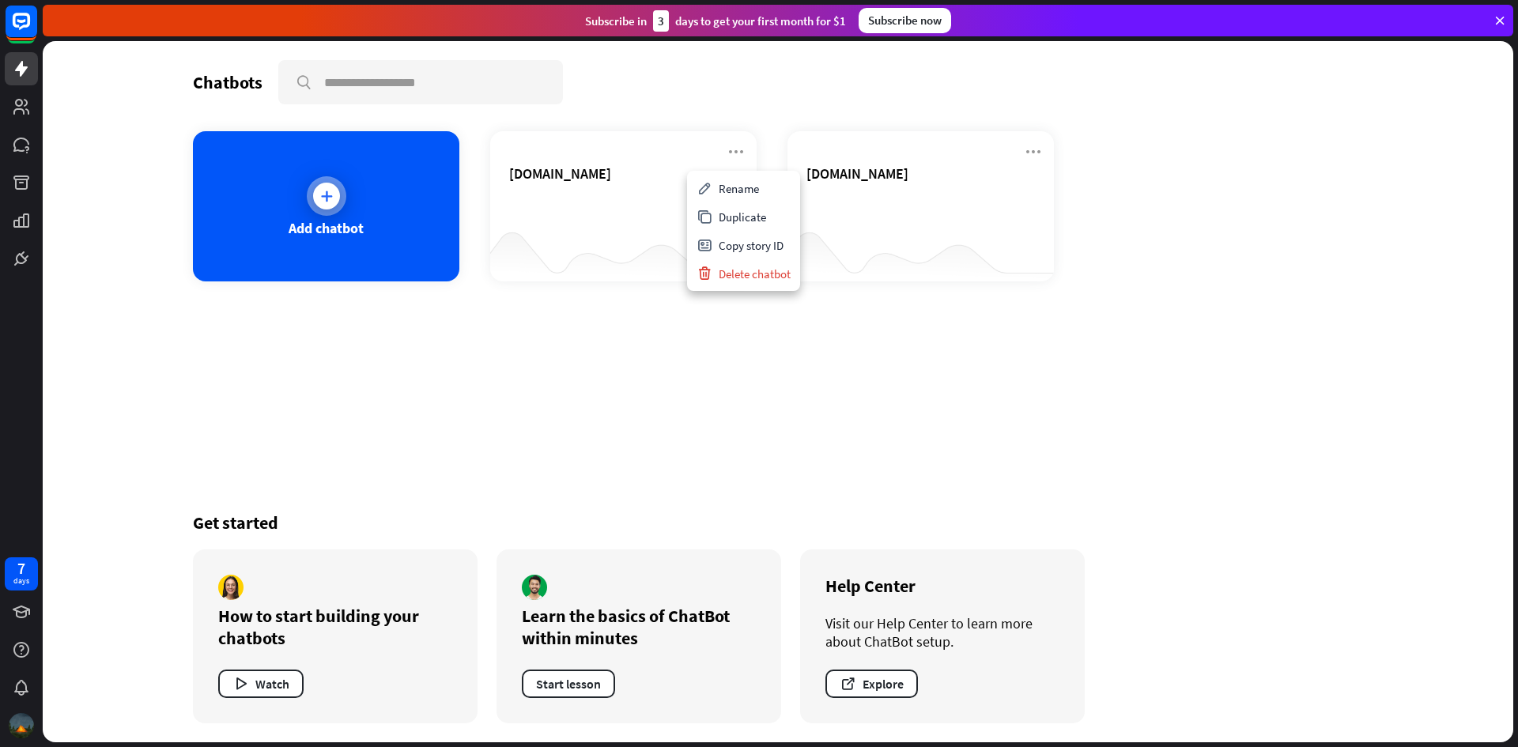
click at [345, 199] on div at bounding box center [327, 196] width 40 height 40
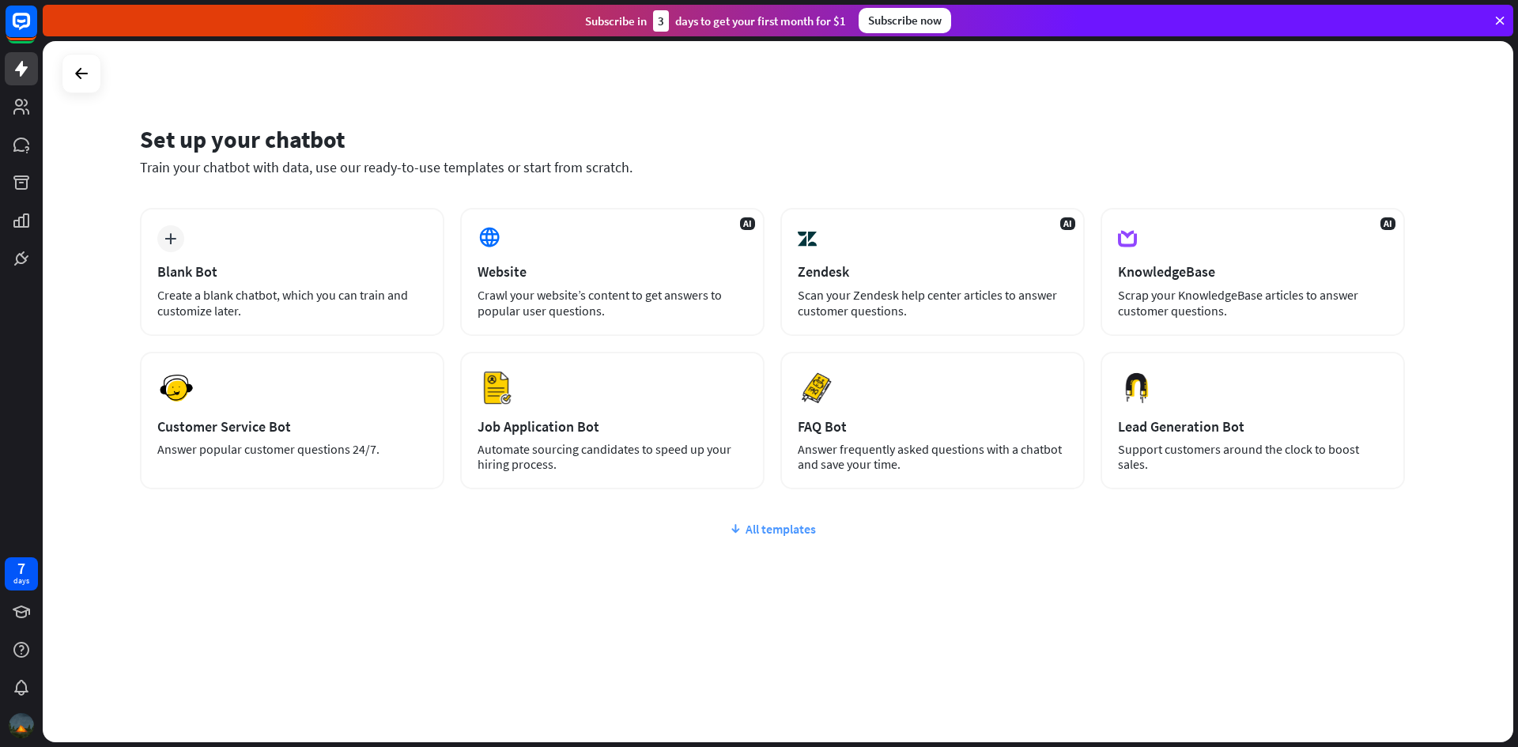
click at [772, 527] on div "All templates" at bounding box center [772, 529] width 1265 height 16
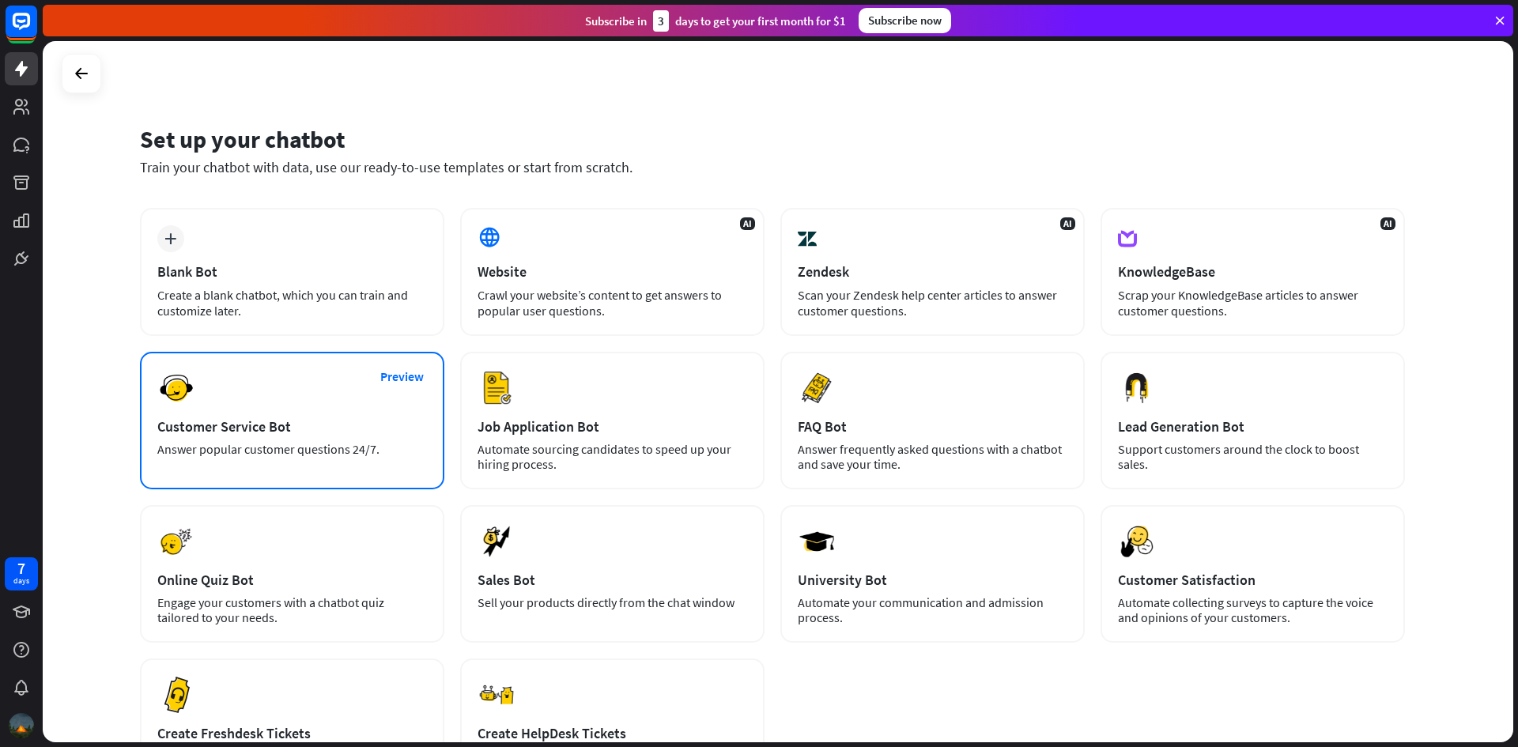
click at [308, 429] on div "Customer Service Bot" at bounding box center [292, 426] width 270 height 18
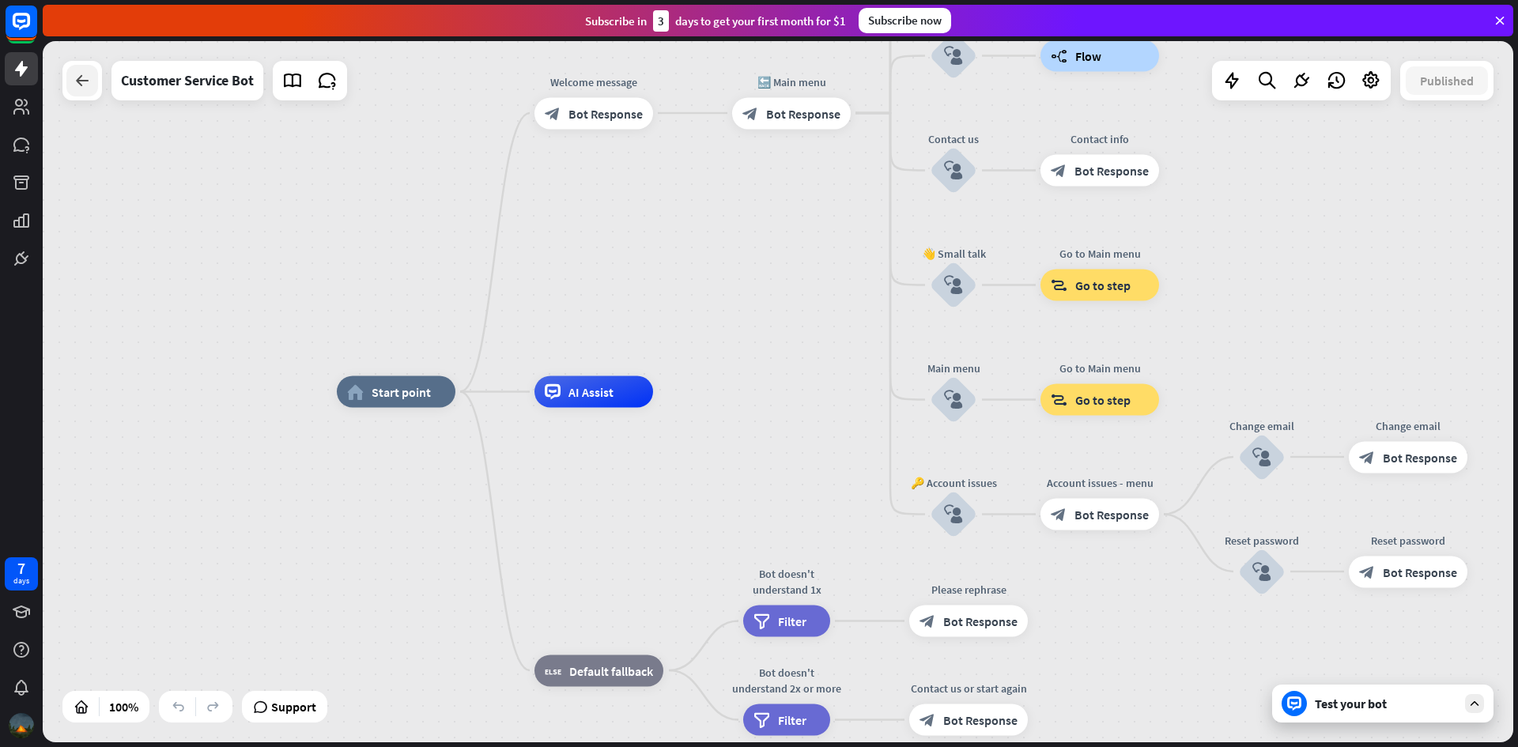
click at [78, 81] on icon at bounding box center [82, 80] width 19 height 19
